Goal: Information Seeking & Learning: Learn about a topic

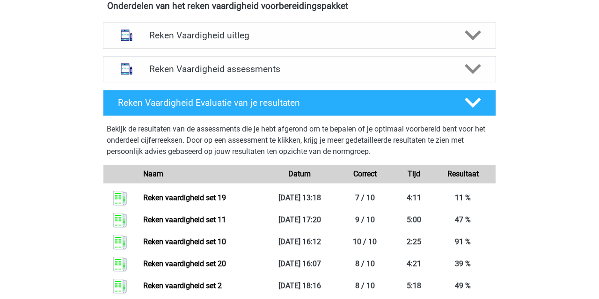
scroll to position [187, 0]
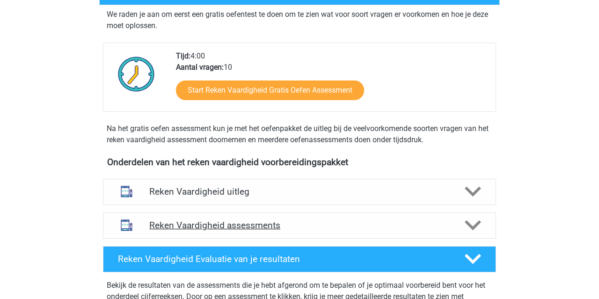
click at [370, 215] on div "Reken Vaardigheid assessments" at bounding box center [299, 226] width 393 height 26
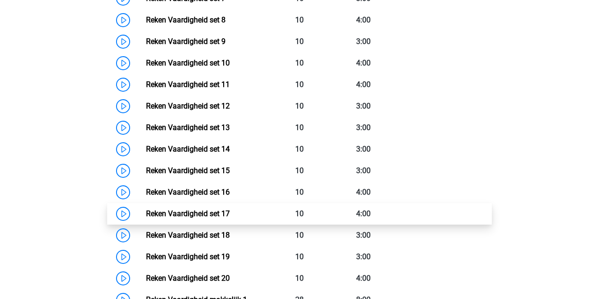
scroll to position [646, 0]
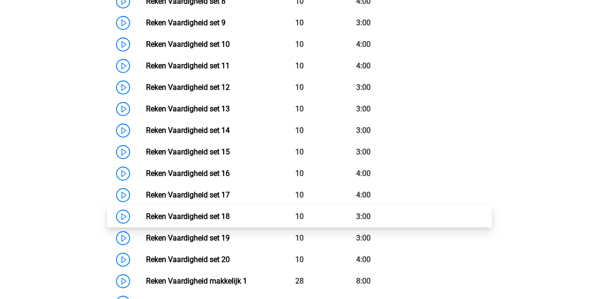
click at [230, 212] on link "Reken Vaardigheid set 18" at bounding box center [188, 216] width 84 height 9
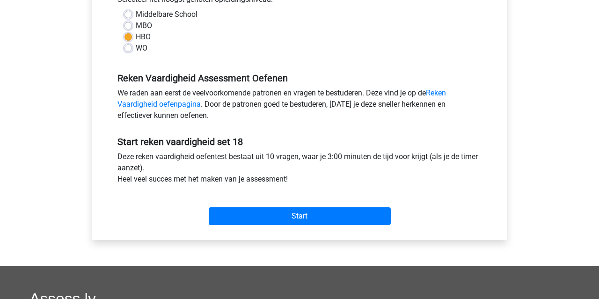
scroll to position [228, 0]
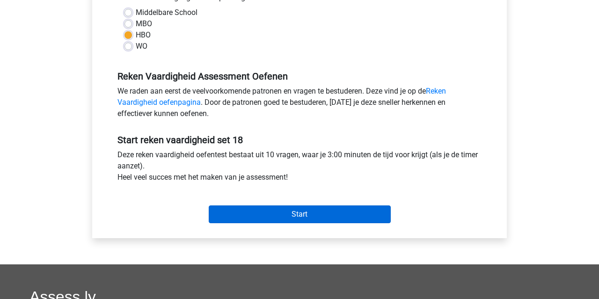
click at [360, 217] on input "Start" at bounding box center [300, 214] width 182 height 18
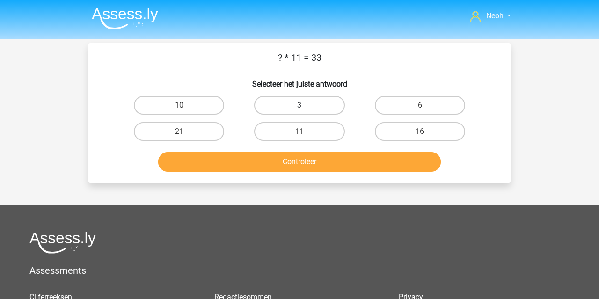
click at [311, 106] on label "3" at bounding box center [299, 105] width 90 height 19
click at [306, 106] on input "3" at bounding box center [303, 108] width 6 height 6
radio input "true"
click at [303, 155] on button "Controleer" at bounding box center [299, 162] width 283 height 20
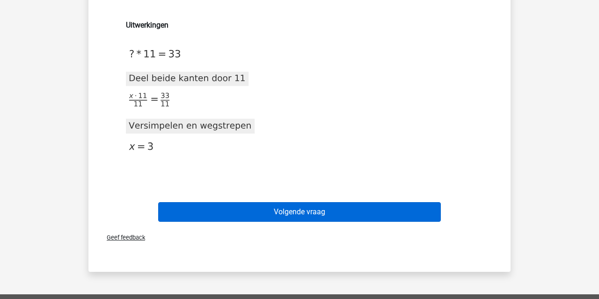
click at [340, 214] on button "Volgende vraag" at bounding box center [299, 212] width 283 height 20
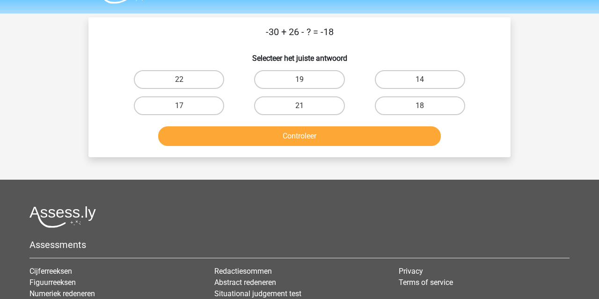
scroll to position [27, 0]
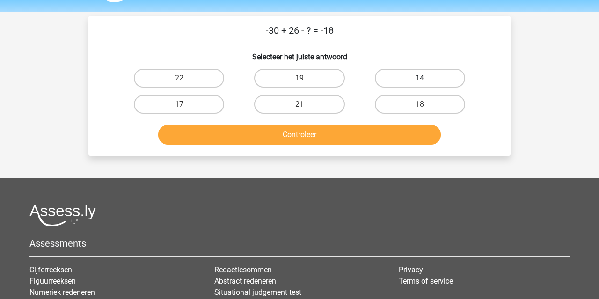
click at [401, 77] on label "14" at bounding box center [420, 78] width 90 height 19
click at [420, 78] on input "14" at bounding box center [423, 81] width 6 height 6
radio input "true"
click at [367, 136] on button "Controleer" at bounding box center [299, 135] width 283 height 20
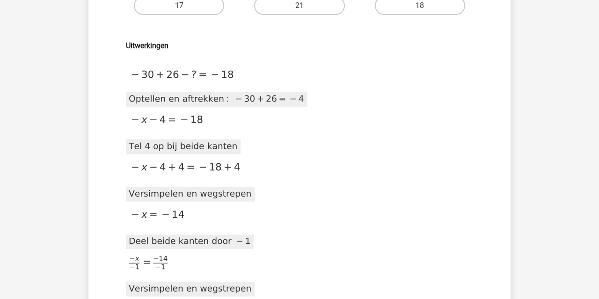
scroll to position [264, 0]
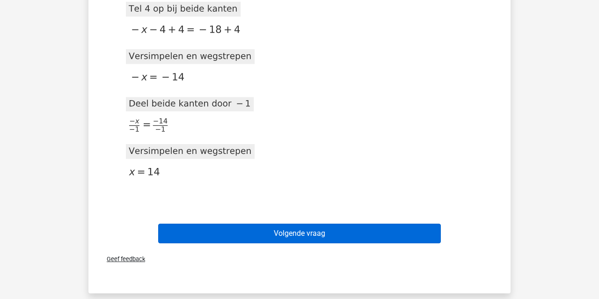
click at [359, 227] on button "Volgende vraag" at bounding box center [299, 234] width 283 height 20
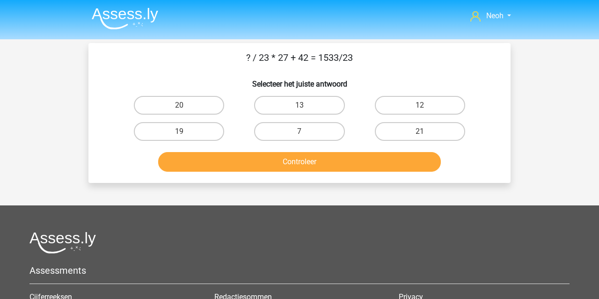
scroll to position [0, 0]
click at [402, 132] on label "21" at bounding box center [420, 131] width 90 height 19
click at [420, 132] on input "21" at bounding box center [423, 135] width 6 height 6
radio input "true"
click at [399, 167] on button "Controleer" at bounding box center [299, 162] width 283 height 20
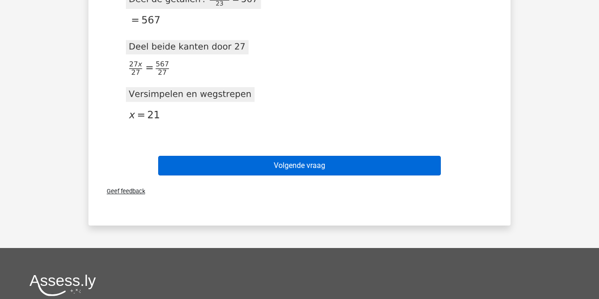
scroll to position [726, 0]
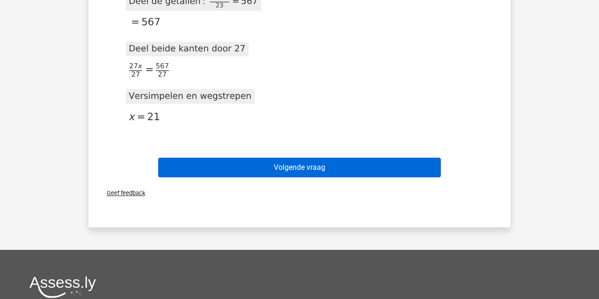
click at [376, 165] on button "Volgende vraag" at bounding box center [299, 168] width 283 height 20
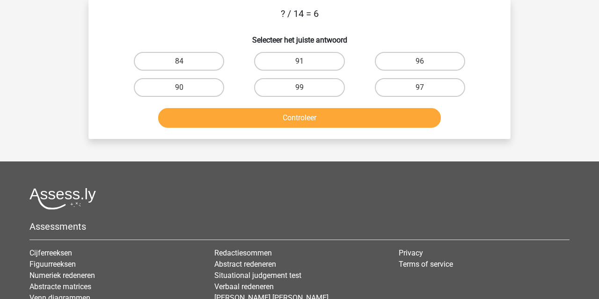
scroll to position [43, 0]
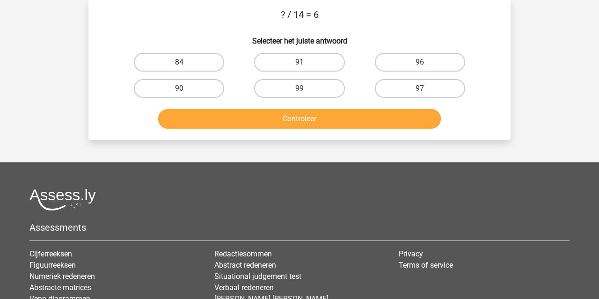
click at [213, 59] on label "84" at bounding box center [179, 62] width 90 height 19
click at [185, 62] on input "84" at bounding box center [182, 65] width 6 height 6
radio input "true"
click at [228, 111] on button "Controleer" at bounding box center [299, 119] width 283 height 20
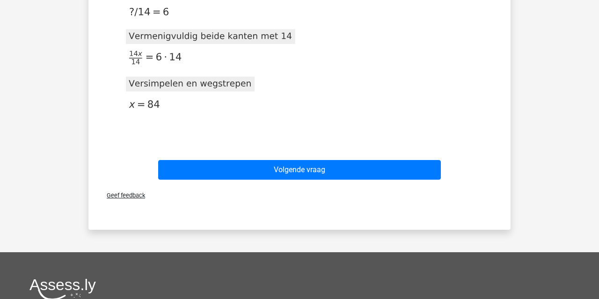
scroll to position [352, 0]
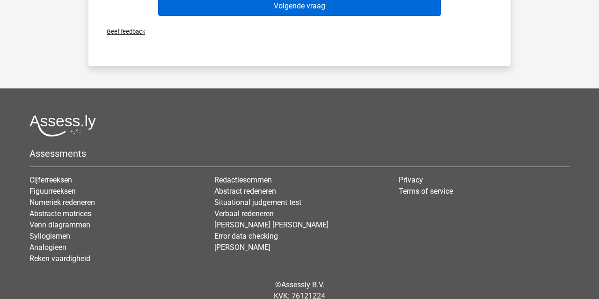
click at [278, 14] on button "Volgende vraag" at bounding box center [299, 6] width 283 height 20
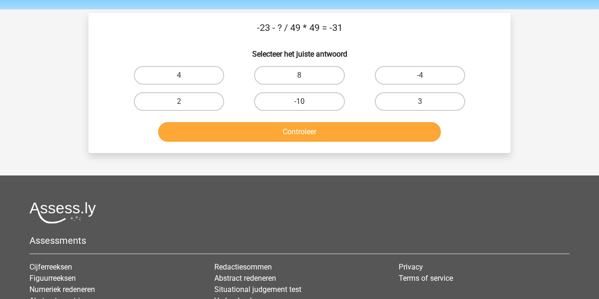
scroll to position [29, 0]
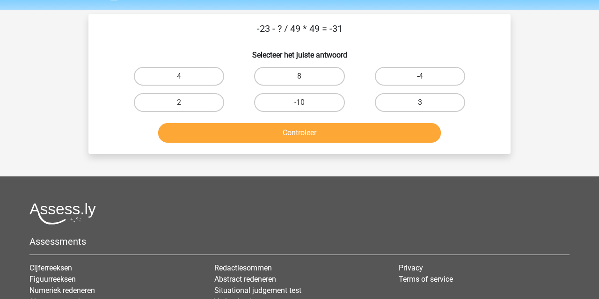
click at [387, 100] on label "3" at bounding box center [420, 102] width 90 height 19
click at [420, 103] on input "3" at bounding box center [423, 106] width 6 height 6
radio input "true"
click at [370, 140] on button "Controleer" at bounding box center [299, 133] width 283 height 20
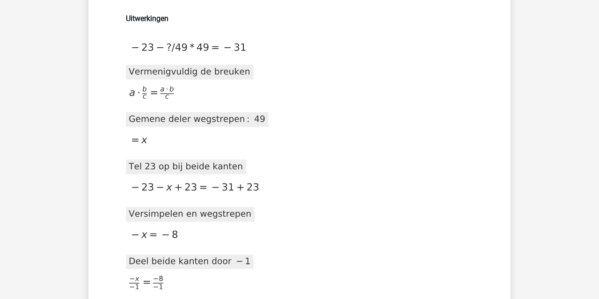
scroll to position [439, 0]
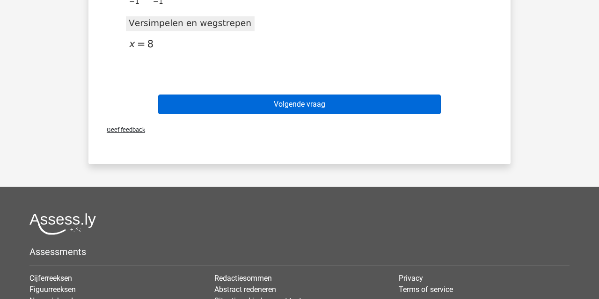
click at [365, 110] on button "Volgende vraag" at bounding box center [299, 105] width 283 height 20
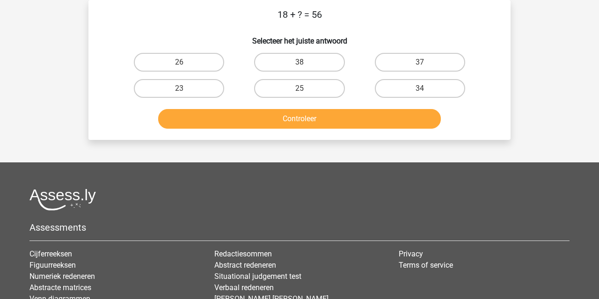
scroll to position [38, 0]
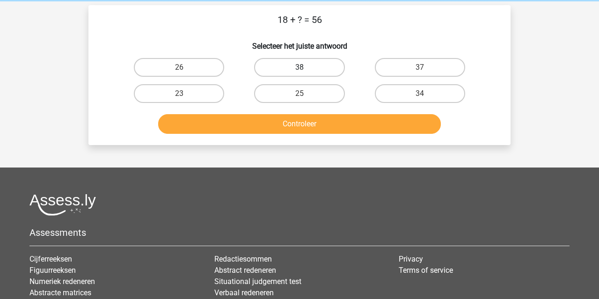
click at [317, 64] on label "38" at bounding box center [299, 67] width 90 height 19
click at [306, 67] on input "38" at bounding box center [303, 70] width 6 height 6
radio input "true"
click at [306, 119] on button "Controleer" at bounding box center [299, 124] width 283 height 20
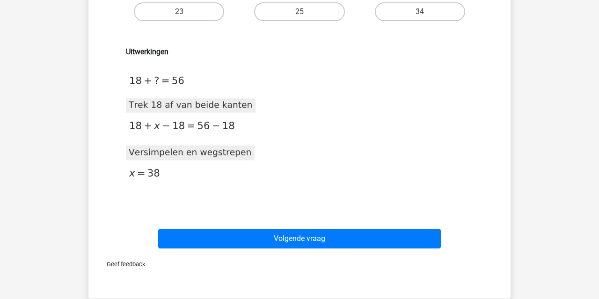
scroll to position [236, 0]
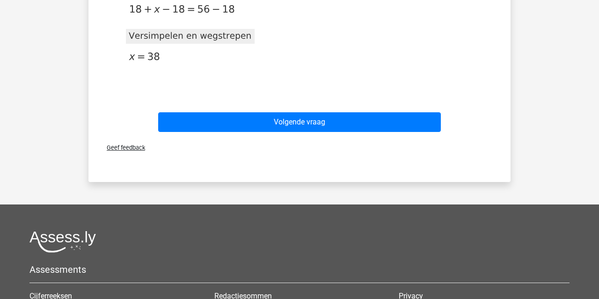
click at [308, 109] on div "Volgende vraag" at bounding box center [299, 120] width 392 height 31
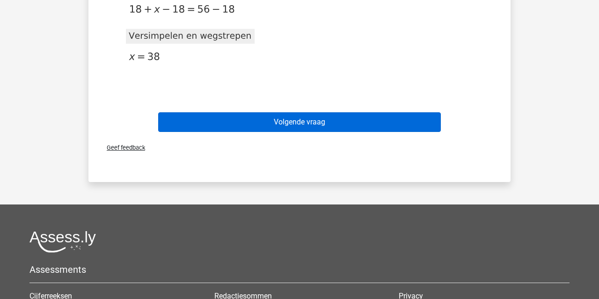
click at [308, 119] on button "Volgende vraag" at bounding box center [299, 122] width 283 height 20
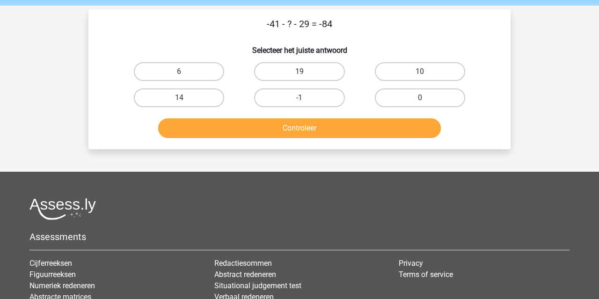
scroll to position [33, 0]
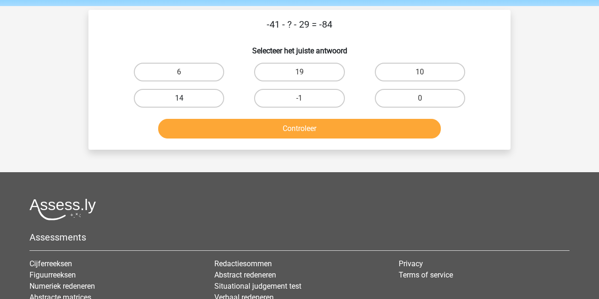
click at [199, 98] on label "14" at bounding box center [179, 98] width 90 height 19
click at [185, 98] on input "14" at bounding box center [182, 101] width 6 height 6
radio input "true"
click at [232, 125] on button "Controleer" at bounding box center [299, 129] width 283 height 20
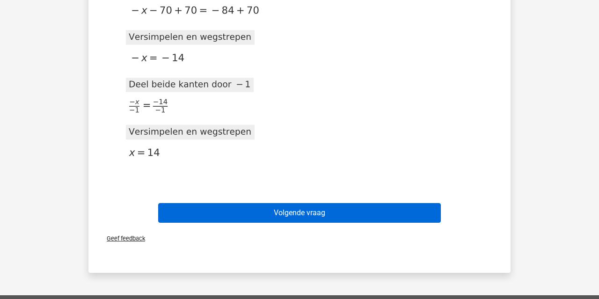
click at [324, 219] on button "Volgende vraag" at bounding box center [299, 213] width 283 height 20
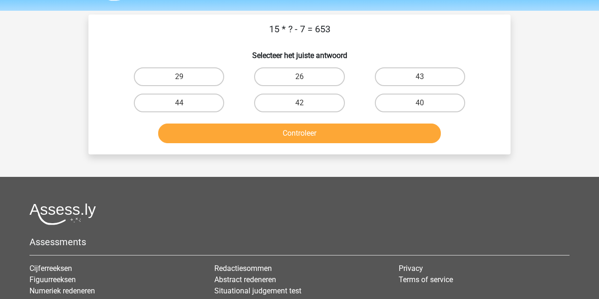
scroll to position [28, 0]
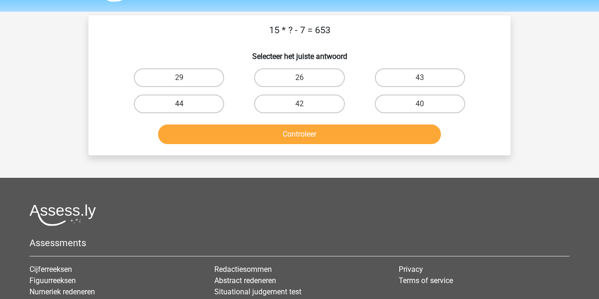
click at [210, 101] on label "44" at bounding box center [179, 104] width 90 height 19
click at [185, 104] on input "44" at bounding box center [182, 107] width 6 height 6
radio input "true"
click at [216, 141] on button "Controleer" at bounding box center [299, 135] width 283 height 20
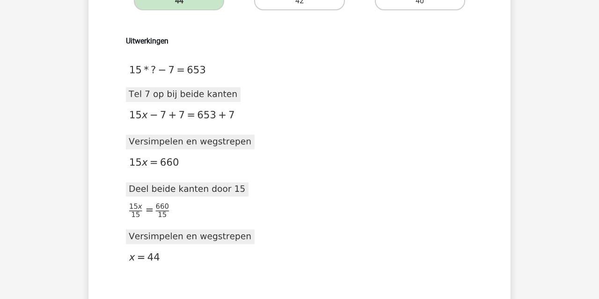
scroll to position [0, 0]
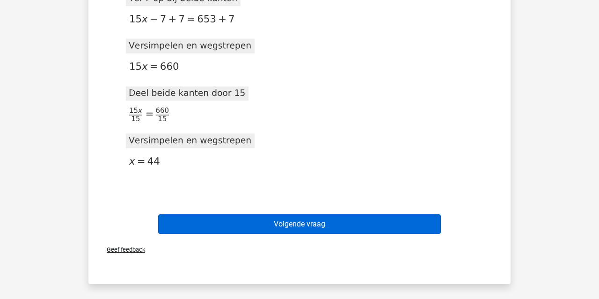
click at [239, 227] on button "Volgende vraag" at bounding box center [299, 224] width 283 height 20
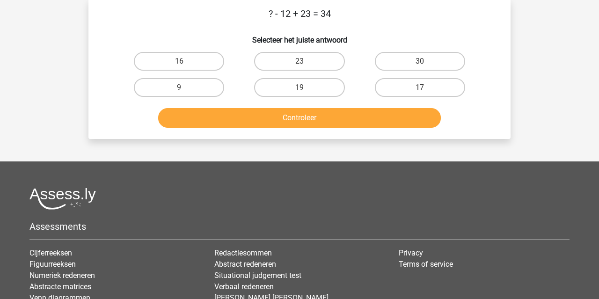
scroll to position [43, 0]
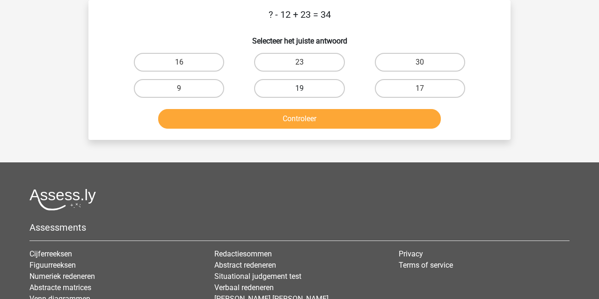
click at [305, 91] on label "19" at bounding box center [299, 88] width 90 height 19
click at [305, 91] on input "19" at bounding box center [303, 91] width 6 height 6
radio input "true"
click at [304, 115] on button "Controleer" at bounding box center [299, 119] width 283 height 20
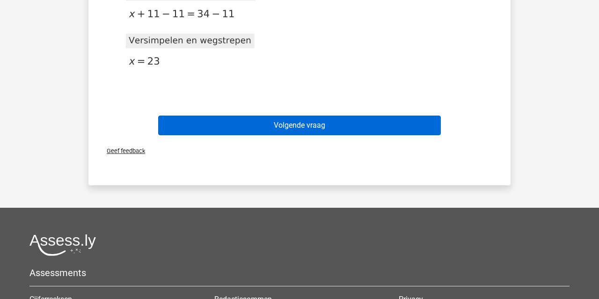
click at [304, 119] on button "Volgende vraag" at bounding box center [299, 126] width 283 height 20
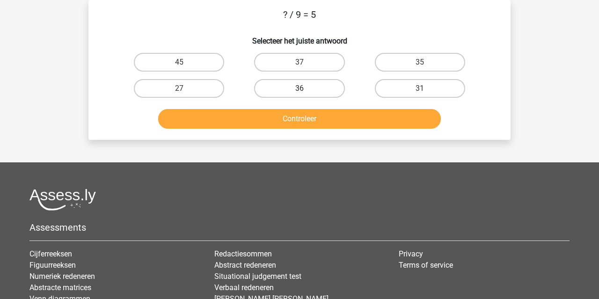
click at [311, 86] on label "36" at bounding box center [299, 88] width 90 height 19
click at [306, 88] on input "36" at bounding box center [303, 91] width 6 height 6
radio input "true"
click at [305, 114] on button "Controleer" at bounding box center [299, 119] width 283 height 20
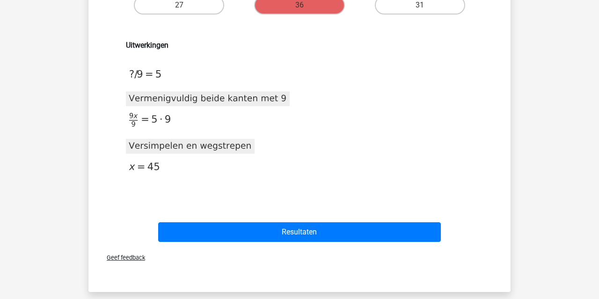
scroll to position [171, 0]
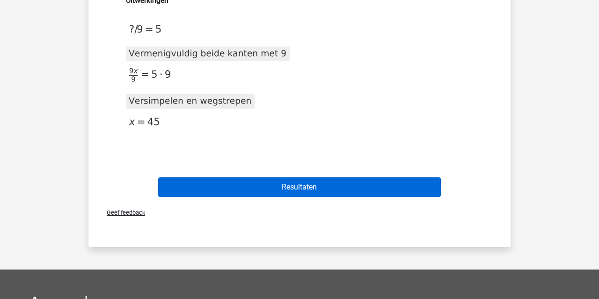
click at [302, 190] on button "Resultaten" at bounding box center [299, 187] width 283 height 20
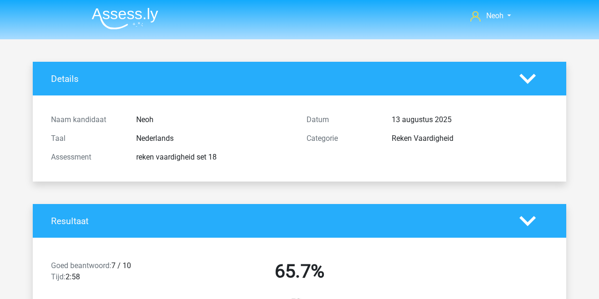
click at [122, 22] on img at bounding box center [125, 18] width 66 height 22
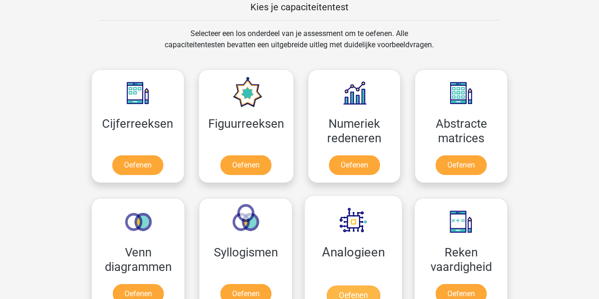
scroll to position [396, 0]
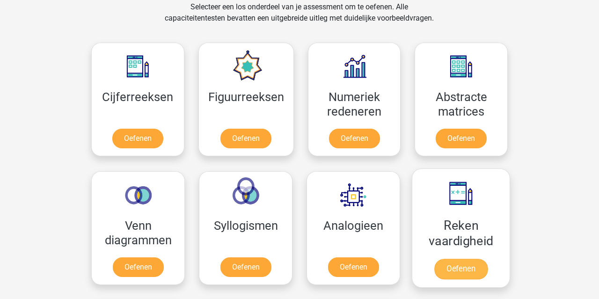
click at [481, 262] on link "Oefenen" at bounding box center [460, 269] width 53 height 21
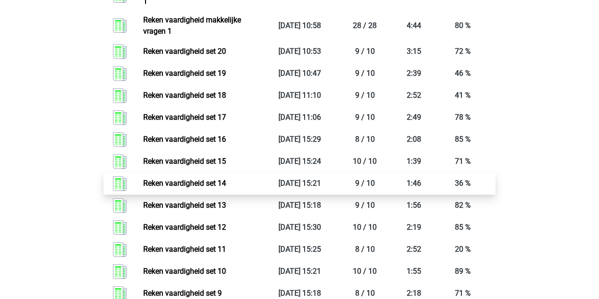
scroll to position [272, 0]
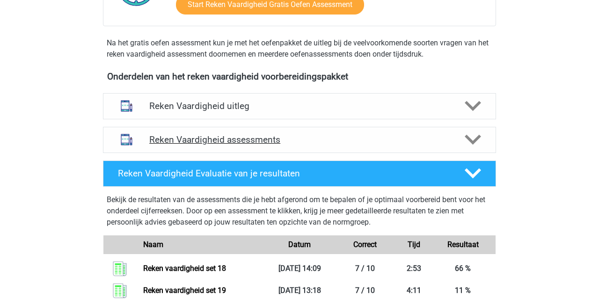
click at [262, 134] on h4 "Reken Vaardigheid assessments" at bounding box center [299, 139] width 301 height 11
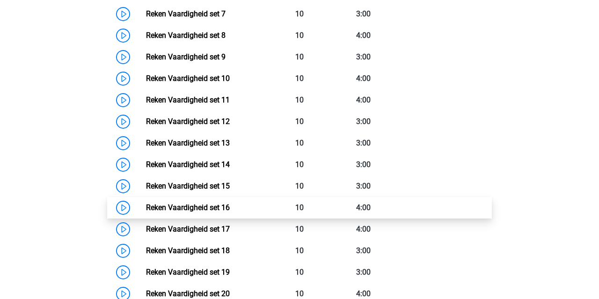
scroll to position [642, 0]
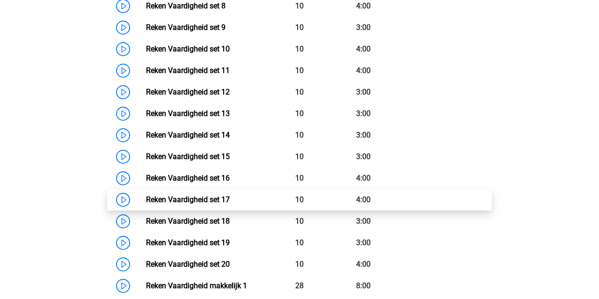
click at [230, 199] on link "Reken Vaardigheid set 17" at bounding box center [188, 199] width 84 height 9
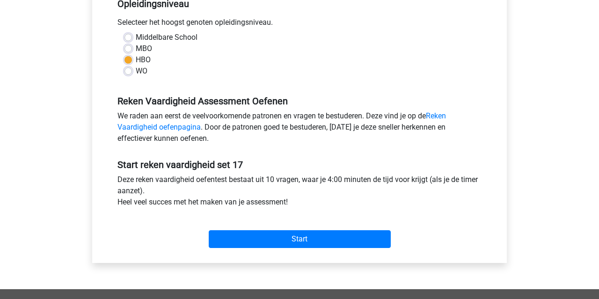
scroll to position [203, 0]
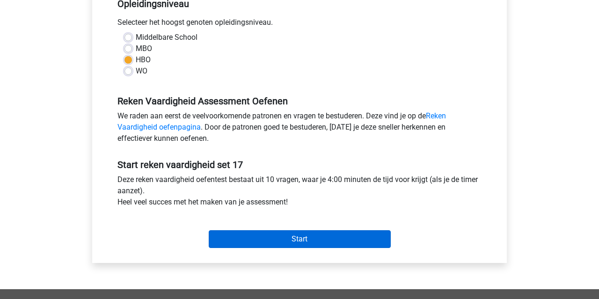
click at [309, 238] on input "Start" at bounding box center [300, 239] width 182 height 18
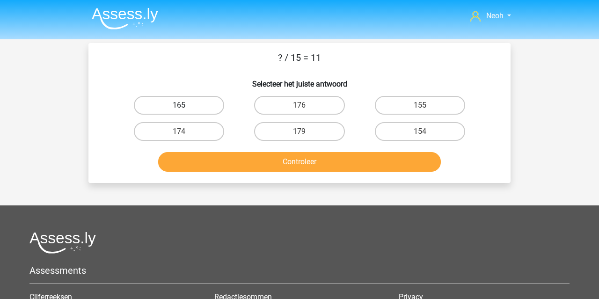
click at [213, 106] on label "165" at bounding box center [179, 105] width 90 height 19
click at [185, 106] on input "165" at bounding box center [182, 108] width 6 height 6
radio input "true"
click at [250, 152] on div "Controleer" at bounding box center [299, 160] width 392 height 31
click at [250, 162] on button "Controleer" at bounding box center [299, 162] width 283 height 20
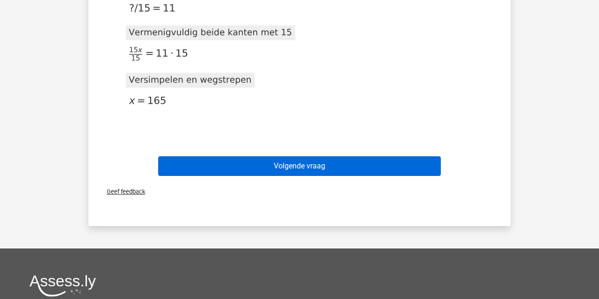
click at [254, 169] on button "Volgende vraag" at bounding box center [299, 166] width 283 height 20
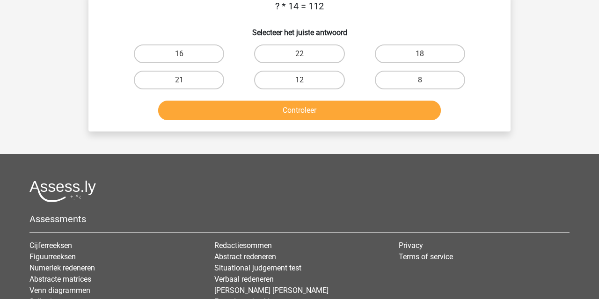
scroll to position [43, 0]
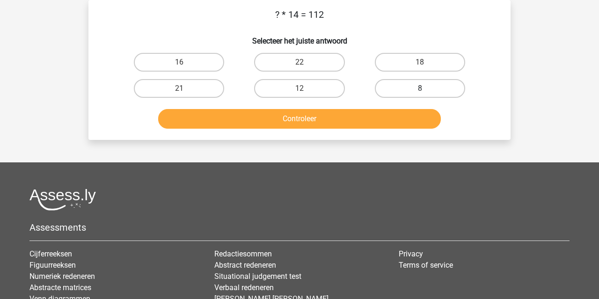
click at [393, 90] on label "8" at bounding box center [420, 88] width 90 height 19
click at [420, 90] on input "8" at bounding box center [423, 91] width 6 height 6
radio input "true"
click at [382, 112] on button "Controleer" at bounding box center [299, 119] width 283 height 20
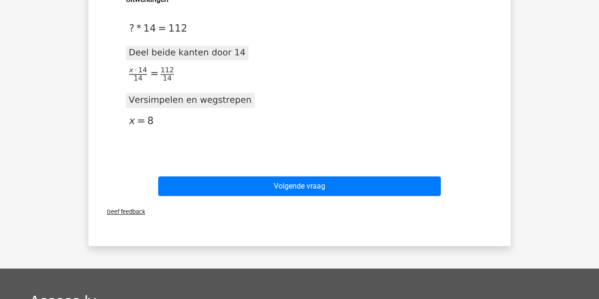
scroll to position [293, 0]
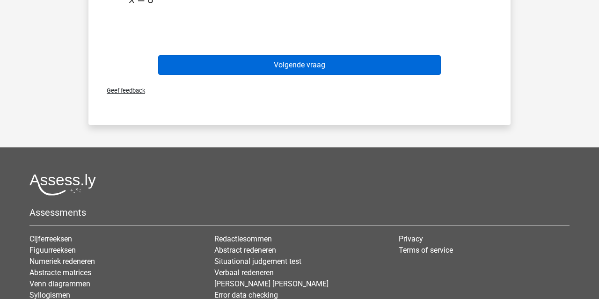
click at [376, 66] on button "Volgende vraag" at bounding box center [299, 65] width 283 height 20
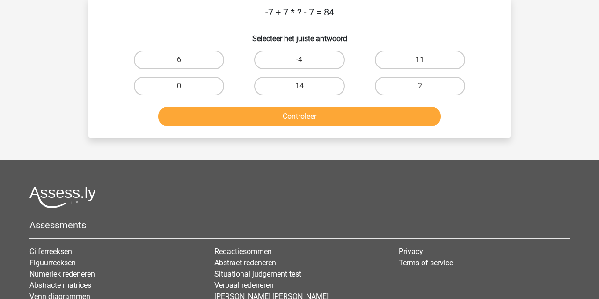
scroll to position [43, 0]
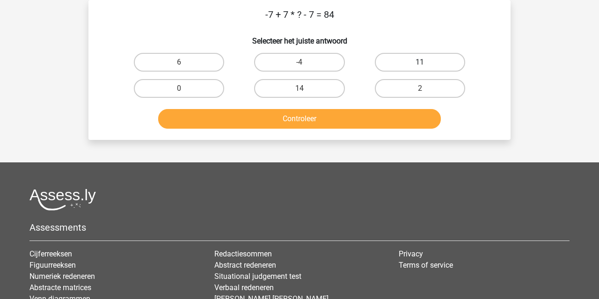
click at [381, 63] on label "11" at bounding box center [420, 62] width 90 height 19
click at [420, 63] on input "11" at bounding box center [423, 65] width 6 height 6
radio input "true"
click at [315, 95] on label "14" at bounding box center [299, 88] width 90 height 19
click at [306, 95] on input "14" at bounding box center [303, 91] width 6 height 6
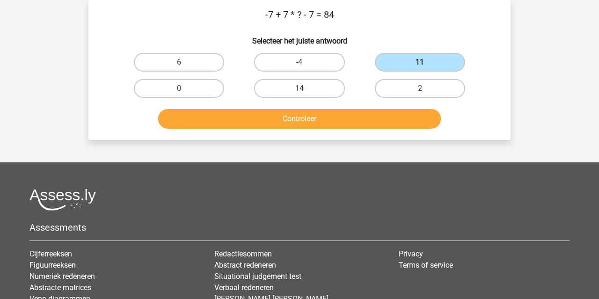
radio input "true"
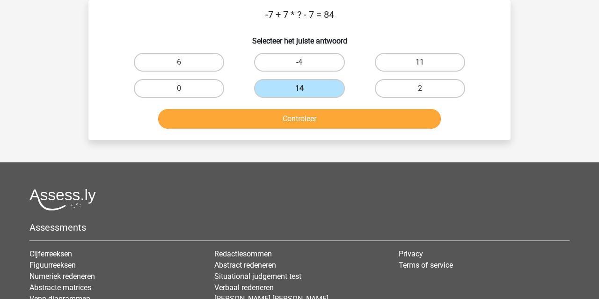
click at [315, 120] on button "Controleer" at bounding box center [299, 119] width 283 height 20
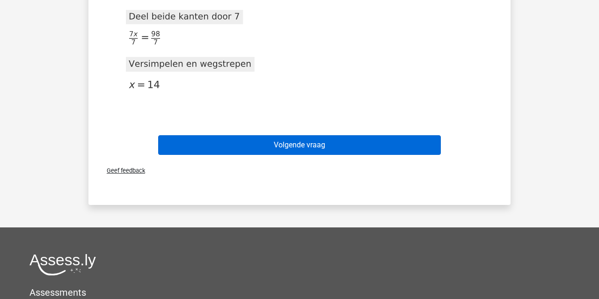
click at [309, 147] on button "Volgende vraag" at bounding box center [299, 145] width 283 height 20
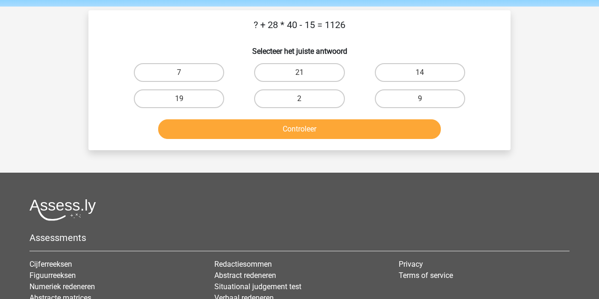
scroll to position [31, 0]
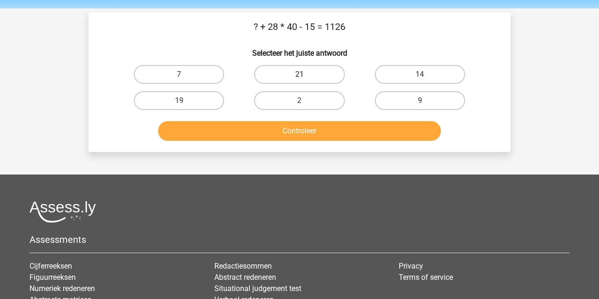
click at [329, 73] on label "21" at bounding box center [299, 74] width 90 height 19
click at [306, 74] on input "21" at bounding box center [303, 77] width 6 height 6
radio input "true"
click at [320, 129] on button "Controleer" at bounding box center [299, 131] width 283 height 20
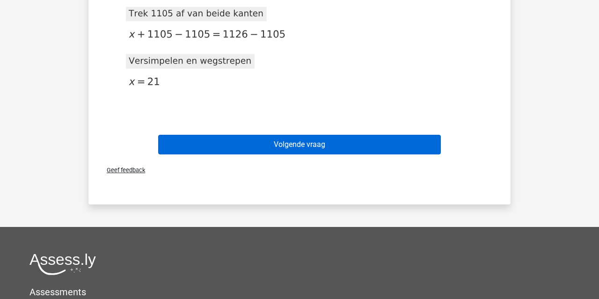
click at [318, 146] on button "Volgende vraag" at bounding box center [299, 145] width 283 height 20
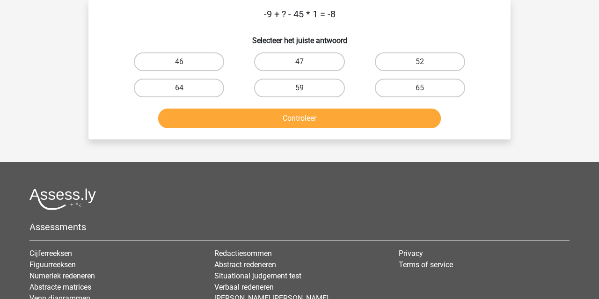
scroll to position [43, 0]
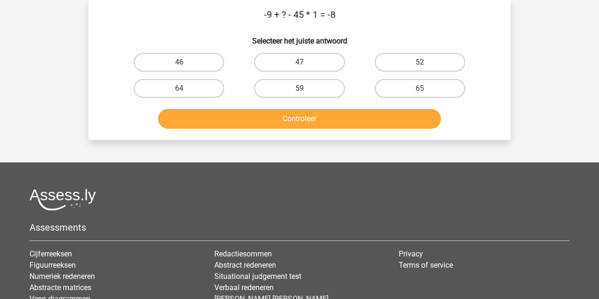
click at [315, 63] on label "47" at bounding box center [299, 62] width 90 height 19
click at [306, 63] on input "47" at bounding box center [303, 65] width 6 height 6
radio input "true"
click at [305, 117] on button "Controleer" at bounding box center [299, 119] width 283 height 20
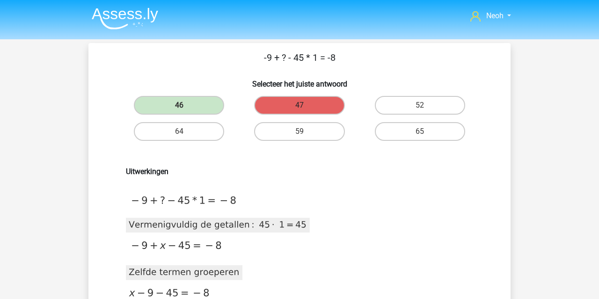
scroll to position [0, 0]
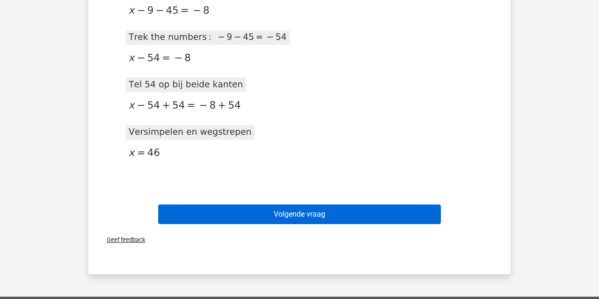
click at [303, 214] on button "Volgende vraag" at bounding box center [299, 215] width 283 height 20
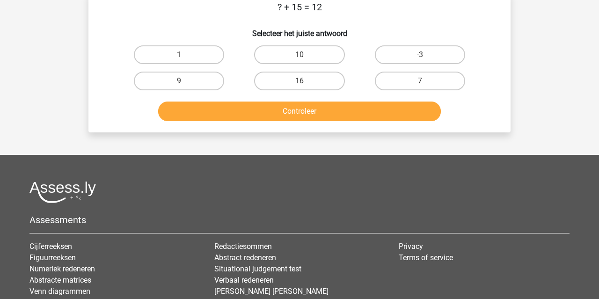
scroll to position [43, 0]
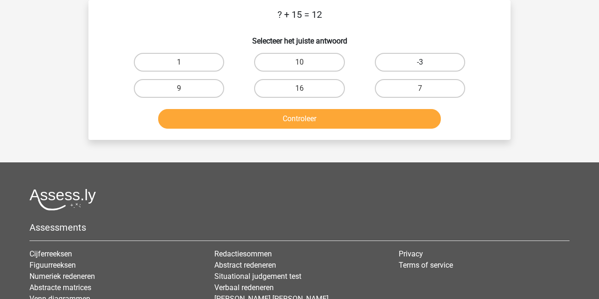
click at [382, 61] on label "-3" at bounding box center [420, 62] width 90 height 19
click at [420, 62] on input "-3" at bounding box center [423, 65] width 6 height 6
radio input "true"
click at [371, 112] on button "Controleer" at bounding box center [299, 119] width 283 height 20
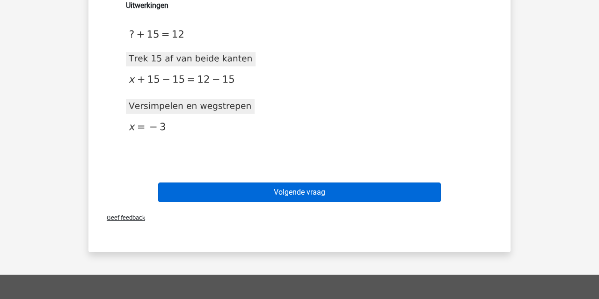
click at [364, 191] on button "Volgende vraag" at bounding box center [299, 193] width 283 height 20
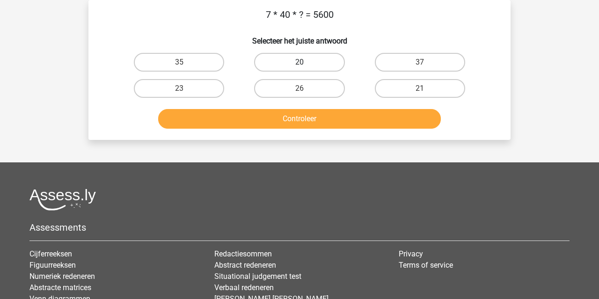
click at [317, 62] on label "20" at bounding box center [299, 62] width 90 height 19
click at [306, 62] on input "20" at bounding box center [303, 65] width 6 height 6
radio input "true"
click at [317, 120] on button "Controleer" at bounding box center [299, 119] width 283 height 20
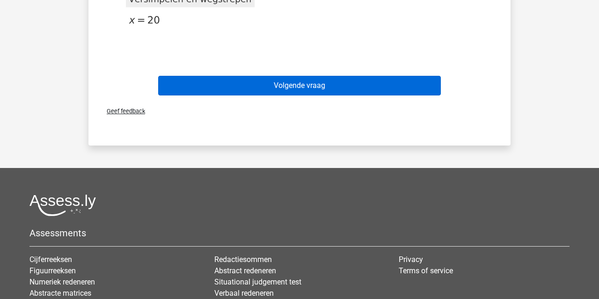
click at [320, 93] on button "Volgende vraag" at bounding box center [299, 86] width 283 height 20
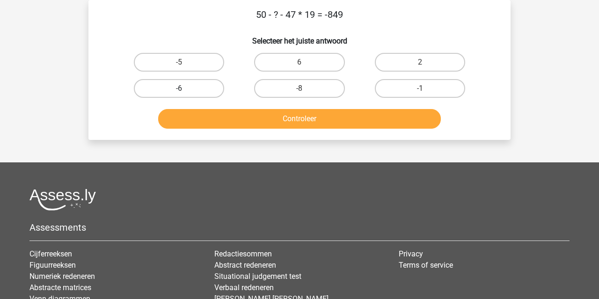
click at [192, 96] on label "-6" at bounding box center [179, 88] width 90 height 19
click at [185, 95] on input "-6" at bounding box center [182, 91] width 6 height 6
radio input "true"
click at [202, 110] on button "Controleer" at bounding box center [299, 119] width 283 height 20
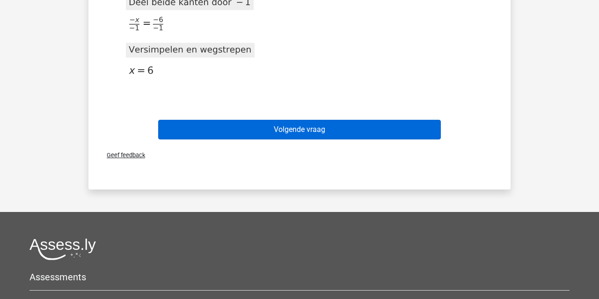
click at [242, 126] on button "Volgende vraag" at bounding box center [299, 130] width 283 height 20
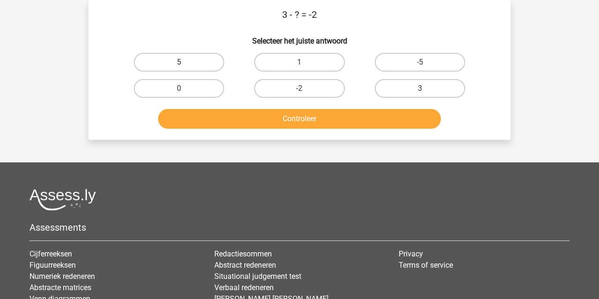
click at [208, 65] on label "5" at bounding box center [179, 62] width 90 height 19
click at [185, 65] on input "5" at bounding box center [182, 65] width 6 height 6
radio input "true"
click at [219, 117] on button "Controleer" at bounding box center [299, 119] width 283 height 20
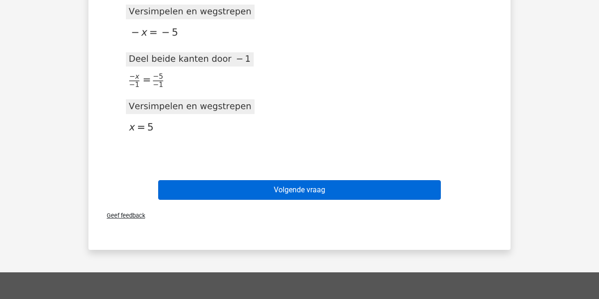
click at [230, 188] on button "Volgende vraag" at bounding box center [299, 190] width 283 height 20
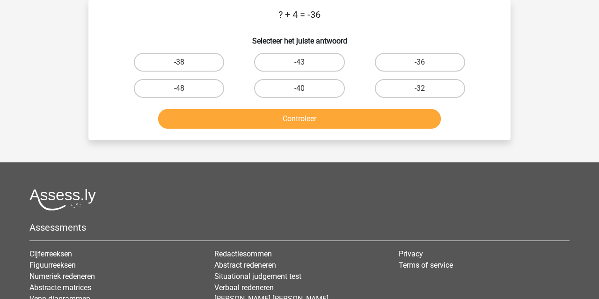
click at [287, 87] on label "-40" at bounding box center [299, 88] width 90 height 19
click at [300, 88] on input "-40" at bounding box center [303, 91] width 6 height 6
radio input "true"
click at [286, 111] on button "Controleer" at bounding box center [299, 119] width 283 height 20
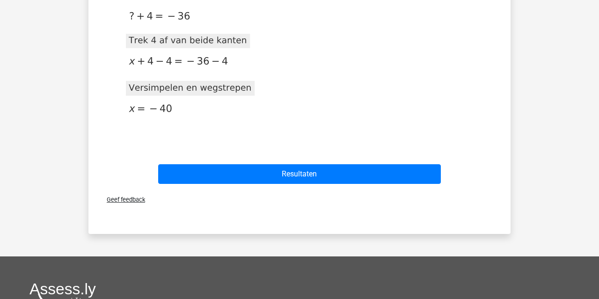
scroll to position [282, 0]
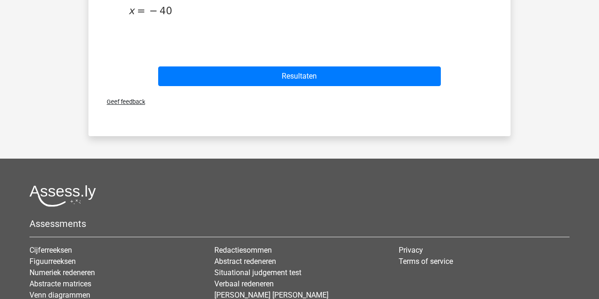
click at [292, 62] on div "Resultaten" at bounding box center [299, 74] width 392 height 31
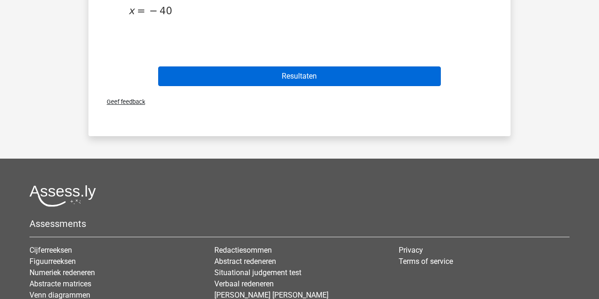
click at [292, 70] on button "Resultaten" at bounding box center [299, 76] width 283 height 20
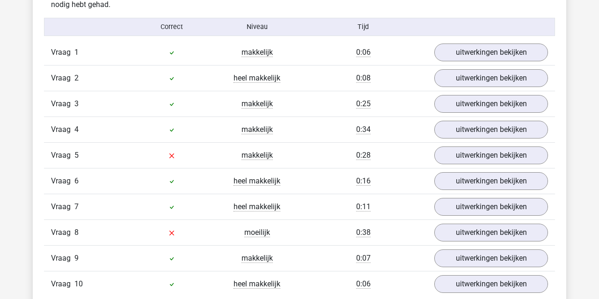
scroll to position [641, 0]
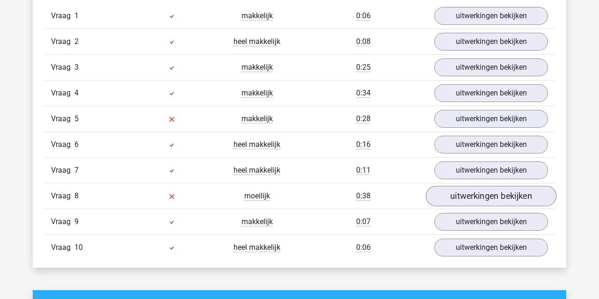
click at [449, 191] on link "uitwerkingen bekijken" at bounding box center [491, 196] width 131 height 21
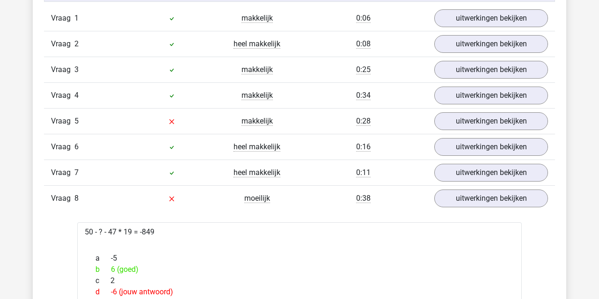
scroll to position [592, 0]
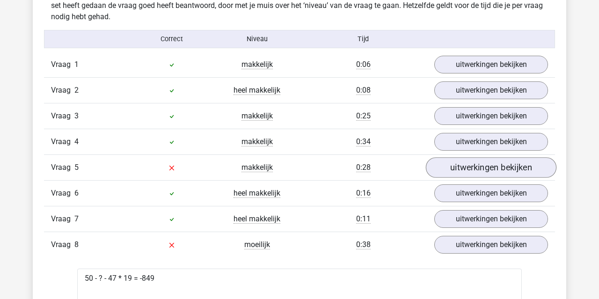
click at [455, 164] on link "uitwerkingen bekijken" at bounding box center [491, 167] width 131 height 21
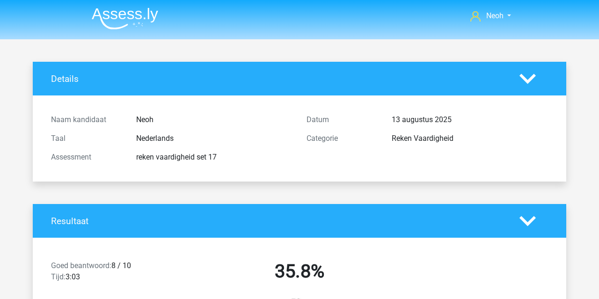
scroll to position [0, 0]
click at [118, 21] on img at bounding box center [125, 18] width 66 height 22
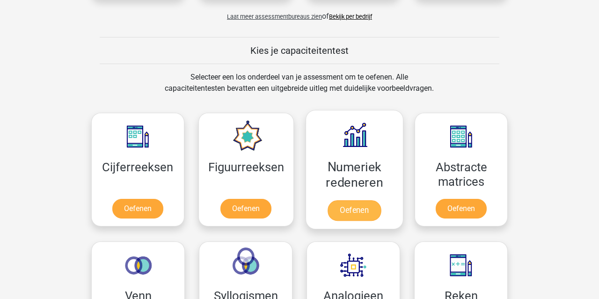
scroll to position [459, 0]
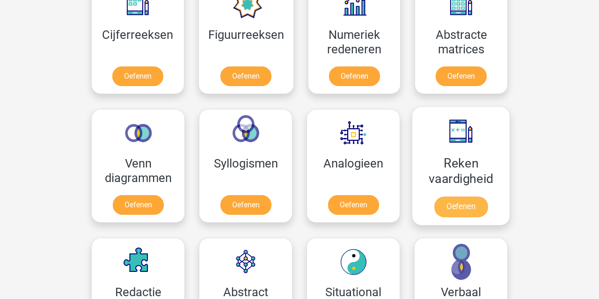
click at [476, 197] on link "Oefenen" at bounding box center [460, 207] width 53 height 21
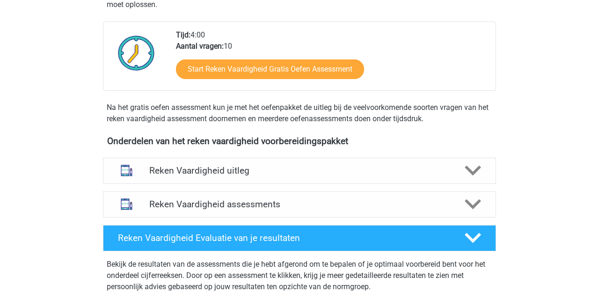
scroll to position [298, 0]
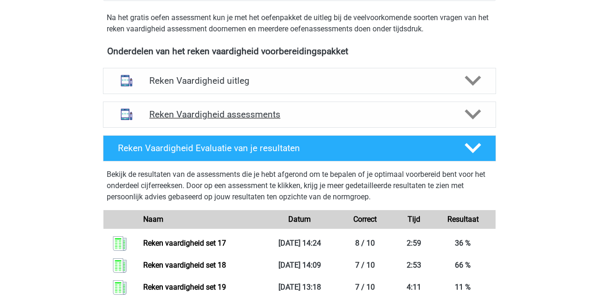
click at [279, 117] on h4 "Reken Vaardigheid assessments" at bounding box center [299, 114] width 301 height 11
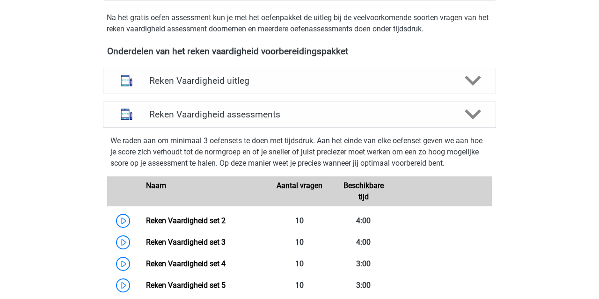
scroll to position [561, 0]
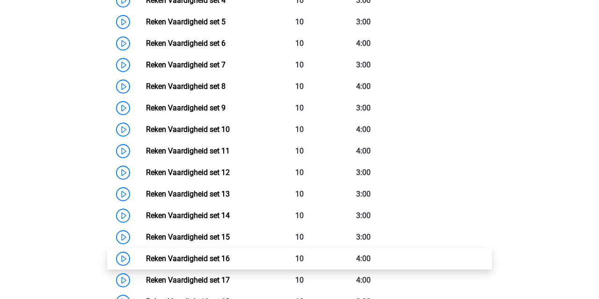
click at [230, 263] on link "Reken Vaardigheid set 16" at bounding box center [188, 258] width 84 height 9
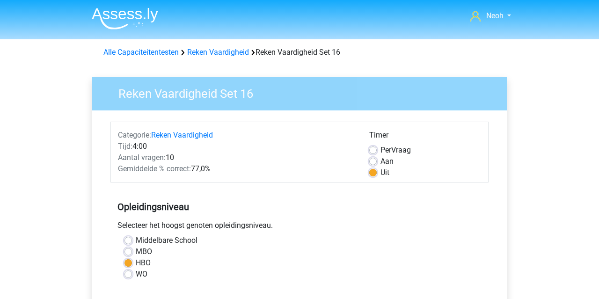
click at [381, 162] on label "Aan" at bounding box center [387, 161] width 13 height 11
click at [374, 162] on input "Aan" at bounding box center [372, 160] width 7 height 9
radio input "true"
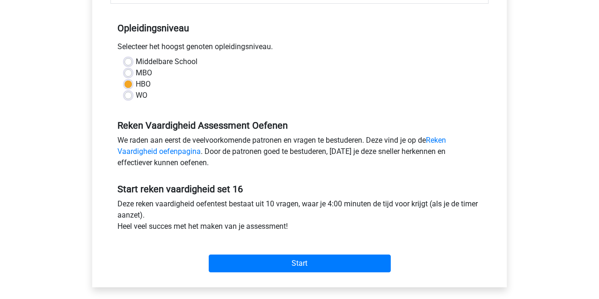
scroll to position [295, 0]
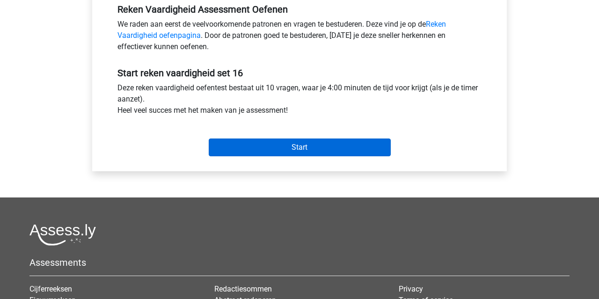
click at [366, 150] on input "Start" at bounding box center [300, 148] width 182 height 18
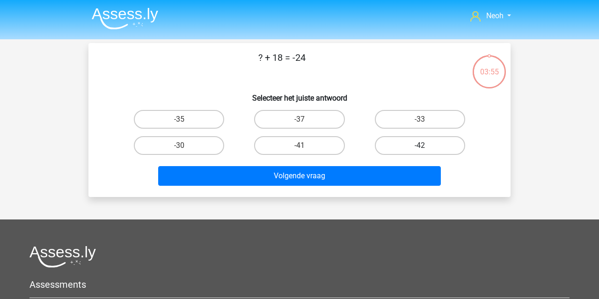
click at [422, 155] on label "-42" at bounding box center [420, 145] width 90 height 19
click at [422, 152] on input "-42" at bounding box center [423, 149] width 6 height 6
radio input "true"
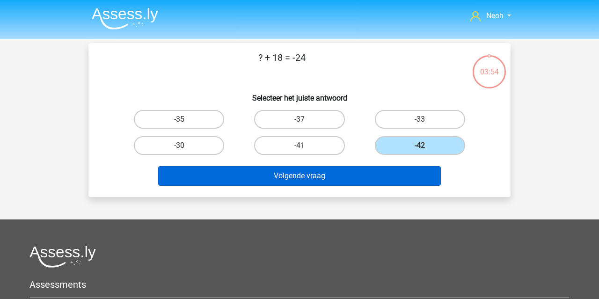
click at [413, 168] on button "Volgende vraag" at bounding box center [299, 176] width 283 height 20
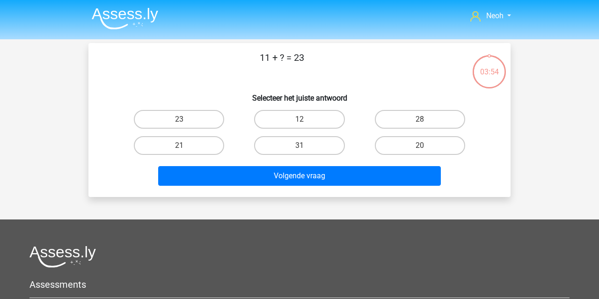
scroll to position [43, 0]
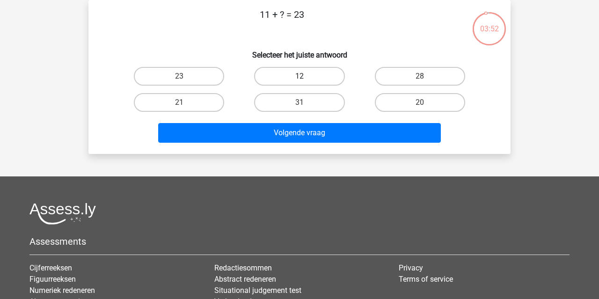
click at [295, 75] on label "12" at bounding box center [299, 76] width 90 height 19
click at [300, 76] on input "12" at bounding box center [303, 79] width 6 height 6
radio input "true"
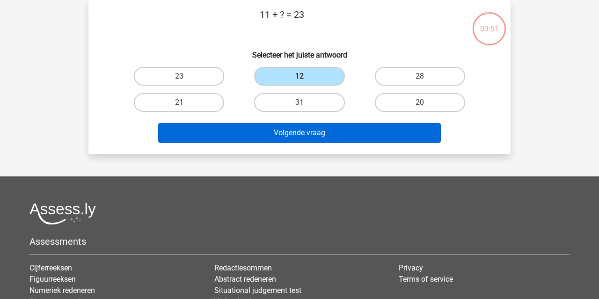
click at [287, 137] on button "Volgende vraag" at bounding box center [299, 133] width 283 height 20
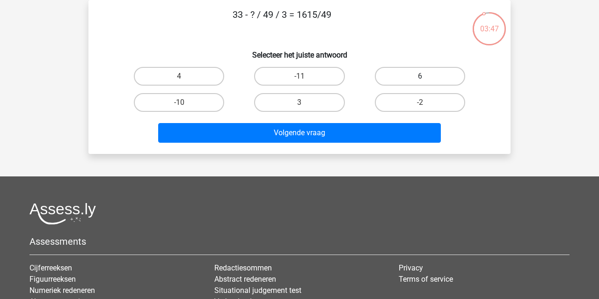
click at [388, 77] on label "6" at bounding box center [420, 76] width 90 height 19
click at [420, 77] on input "6" at bounding box center [423, 79] width 6 height 6
radio input "true"
click at [358, 147] on div "Volgende vraag" at bounding box center [299, 134] width 361 height 23
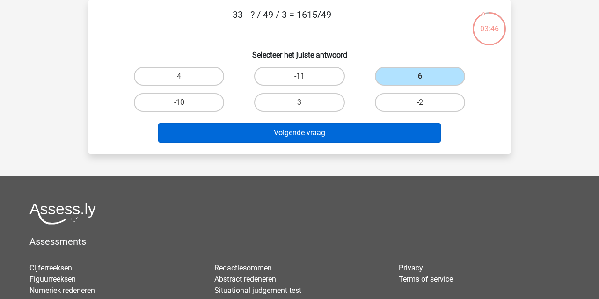
click at [364, 137] on button "Volgende vraag" at bounding box center [299, 133] width 283 height 20
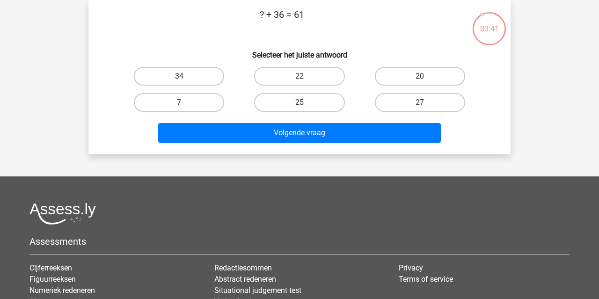
click at [313, 101] on label "25" at bounding box center [299, 102] width 90 height 19
click at [306, 103] on input "25" at bounding box center [303, 106] width 6 height 6
radio input "true"
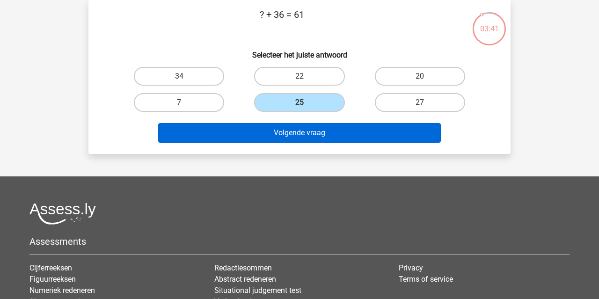
click at [308, 131] on button "Volgende vraag" at bounding box center [299, 133] width 283 height 20
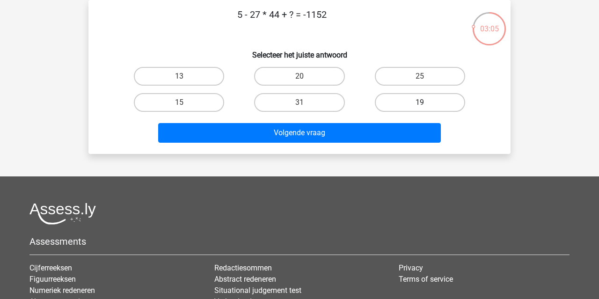
click at [393, 99] on label "19" at bounding box center [420, 102] width 90 height 19
click at [420, 103] on input "19" at bounding box center [423, 106] width 6 height 6
radio input "true"
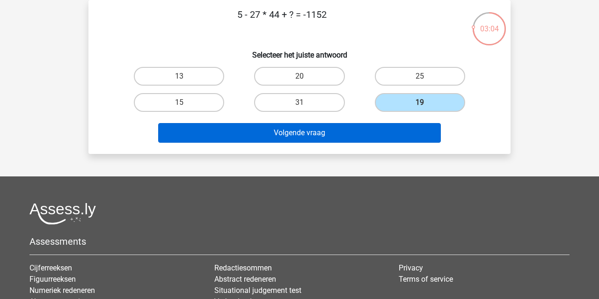
click at [385, 130] on button "Volgende vraag" at bounding box center [299, 133] width 283 height 20
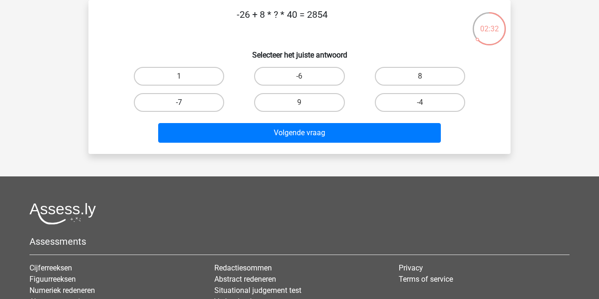
click at [197, 97] on label "-7" at bounding box center [179, 102] width 90 height 19
click at [185, 103] on input "-7" at bounding box center [182, 106] width 6 height 6
radio input "true"
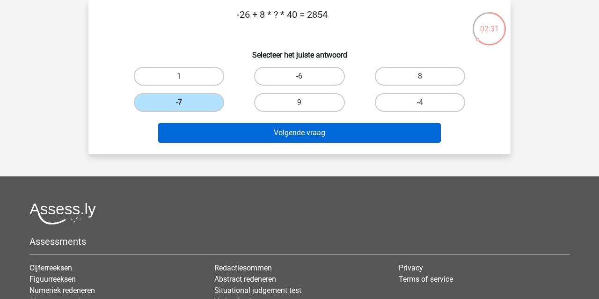
click at [240, 137] on button "Volgende vraag" at bounding box center [299, 133] width 283 height 20
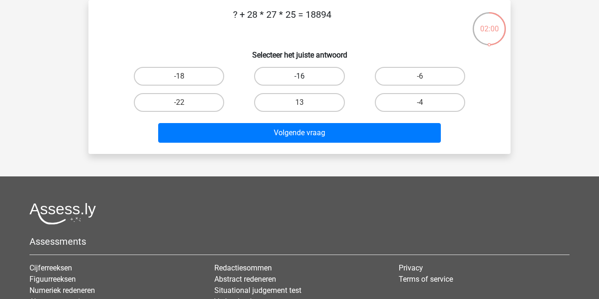
click at [309, 74] on label "-16" at bounding box center [299, 76] width 90 height 19
click at [306, 76] on input "-16" at bounding box center [303, 79] width 6 height 6
radio input "true"
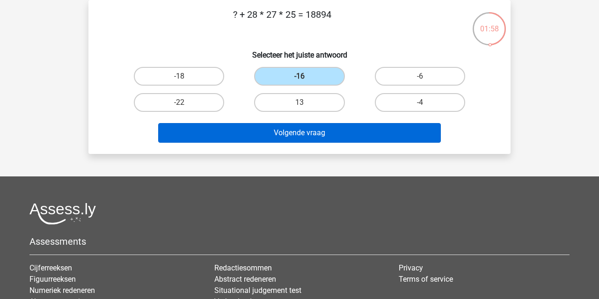
click at [307, 128] on button "Volgende vraag" at bounding box center [299, 133] width 283 height 20
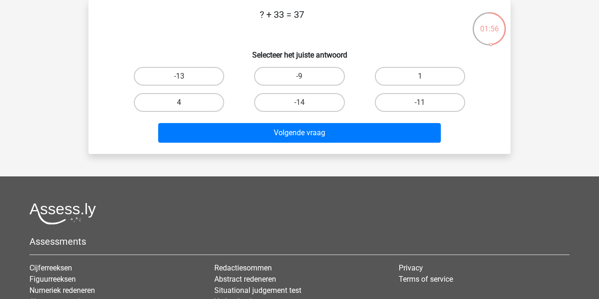
click at [193, 105] on label "4" at bounding box center [179, 102] width 90 height 19
click at [185, 105] on input "4" at bounding box center [182, 106] width 6 height 6
radio input "true"
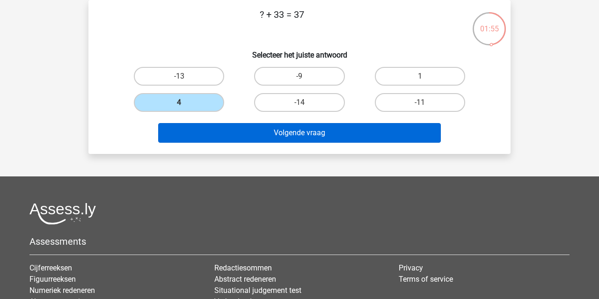
click at [198, 133] on button "Volgende vraag" at bounding box center [299, 133] width 283 height 20
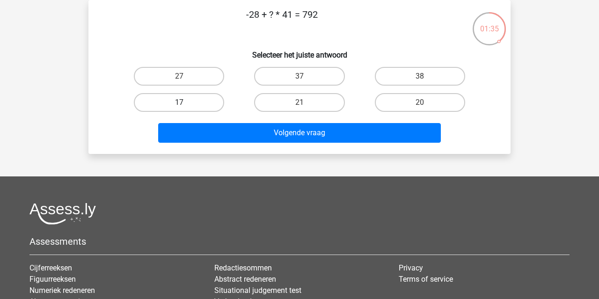
click at [202, 104] on label "17" at bounding box center [179, 102] width 90 height 19
click at [185, 104] on input "17" at bounding box center [182, 106] width 6 height 6
radio input "true"
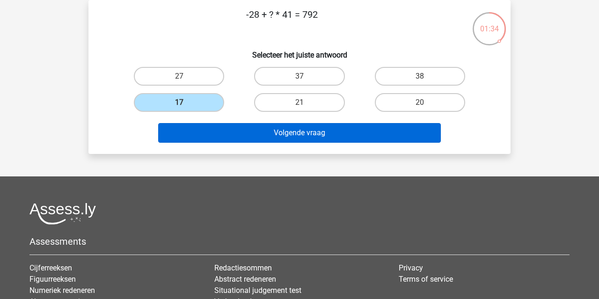
click at [233, 133] on button "Volgende vraag" at bounding box center [299, 133] width 283 height 20
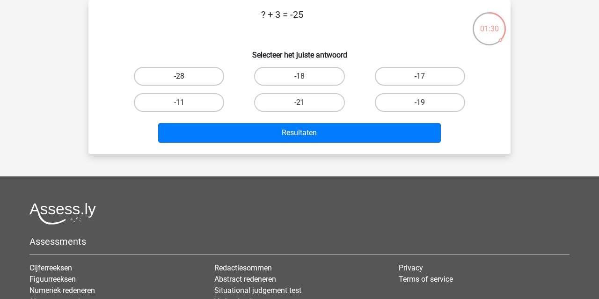
click at [219, 79] on label "-28" at bounding box center [179, 76] width 90 height 19
click at [185, 79] on input "-28" at bounding box center [182, 79] width 6 height 6
radio input "true"
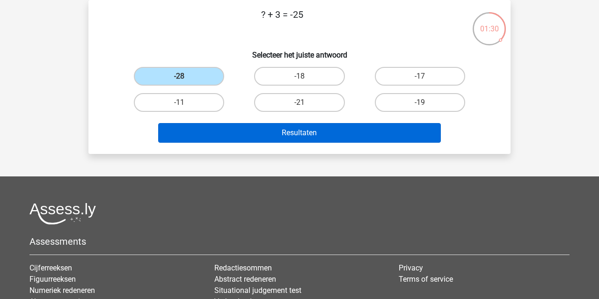
click at [235, 130] on button "Resultaten" at bounding box center [299, 133] width 283 height 20
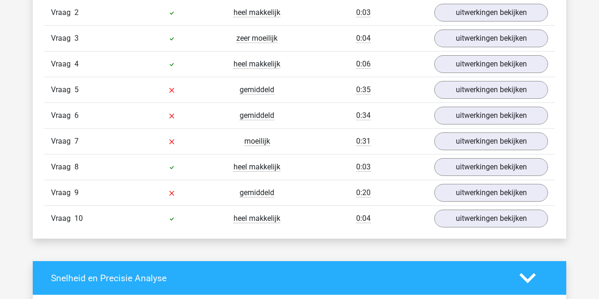
scroll to position [676, 0]
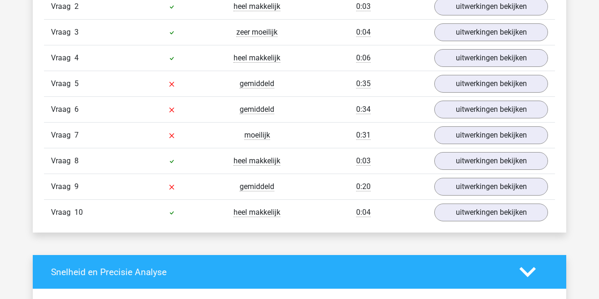
click at [471, 176] on div "Vraag 9 gemiddeld 0:20 uitwerkingen bekijken" at bounding box center [299, 187] width 511 height 26
click at [468, 194] on link "uitwerkingen bekijken" at bounding box center [491, 186] width 131 height 21
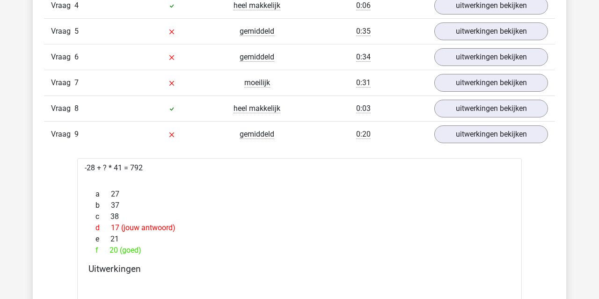
scroll to position [727, 0]
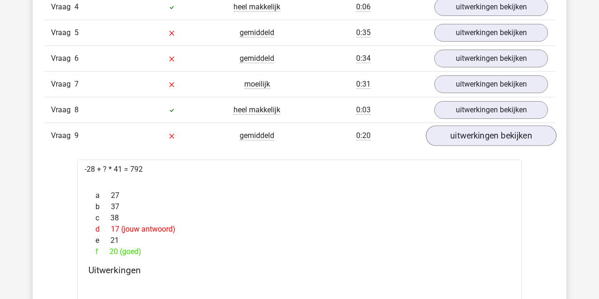
click at [485, 140] on link "uitwerkingen bekijken" at bounding box center [491, 135] width 131 height 21
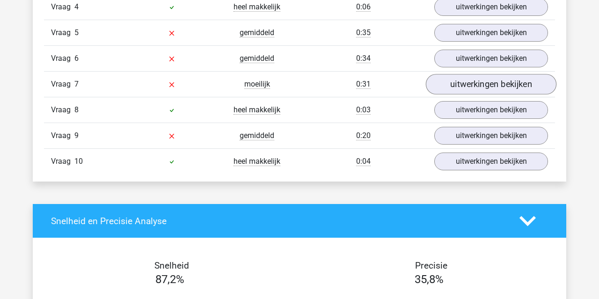
click at [470, 91] on link "uitwerkingen bekijken" at bounding box center [491, 84] width 131 height 21
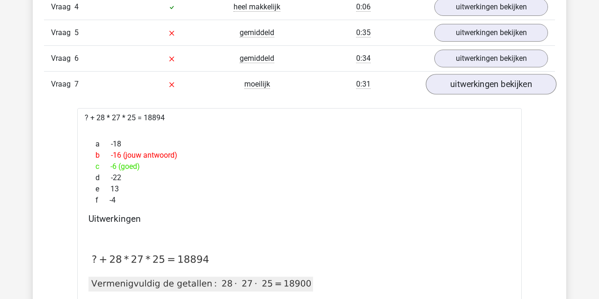
click at [470, 91] on link "uitwerkingen bekijken" at bounding box center [491, 84] width 131 height 21
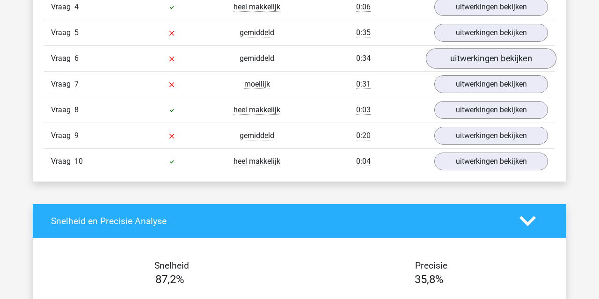
click at [472, 53] on link "uitwerkingen bekijken" at bounding box center [491, 58] width 131 height 21
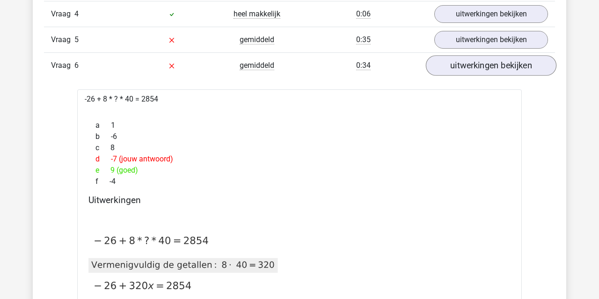
scroll to position [693, 0]
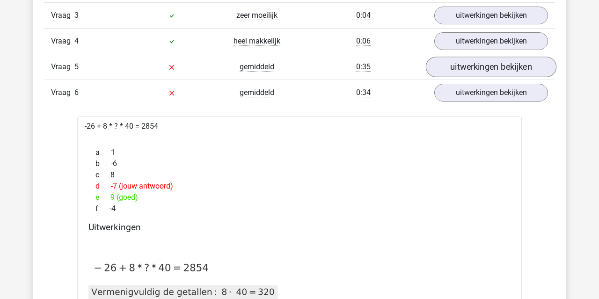
click at [472, 60] on link "uitwerkingen bekijken" at bounding box center [491, 67] width 131 height 21
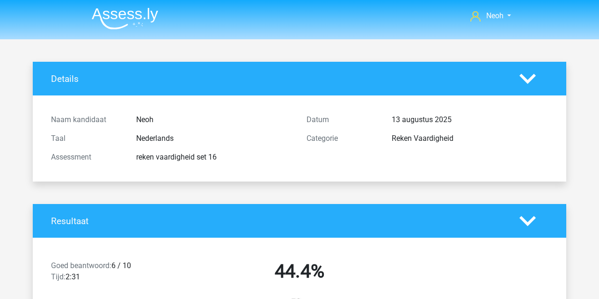
scroll to position [0, 0]
click at [111, 17] on img at bounding box center [125, 18] width 66 height 22
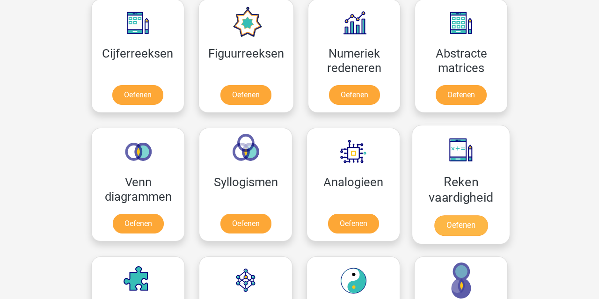
scroll to position [467, 0]
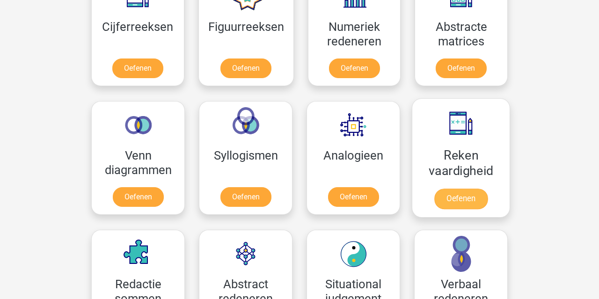
click at [458, 189] on link "Oefenen" at bounding box center [460, 199] width 53 height 21
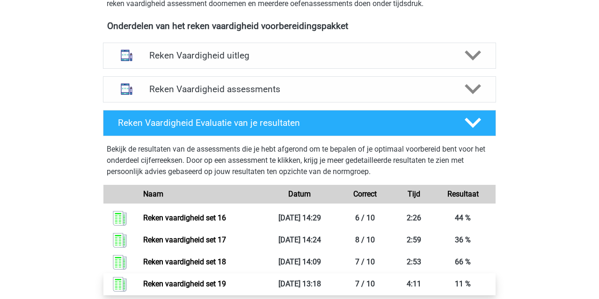
scroll to position [277, 0]
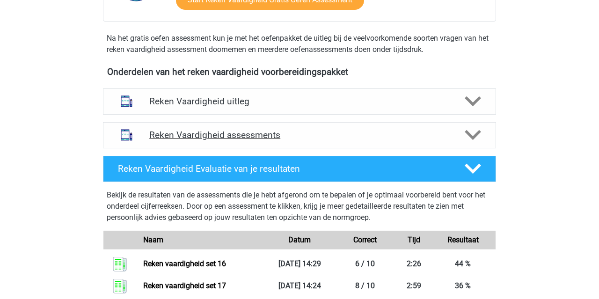
click at [272, 128] on div "Reken Vaardigheid assessments" at bounding box center [299, 135] width 393 height 26
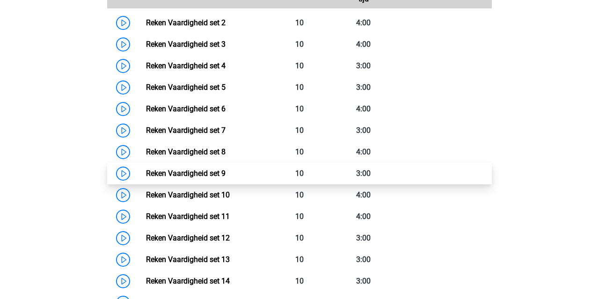
scroll to position [532, 0]
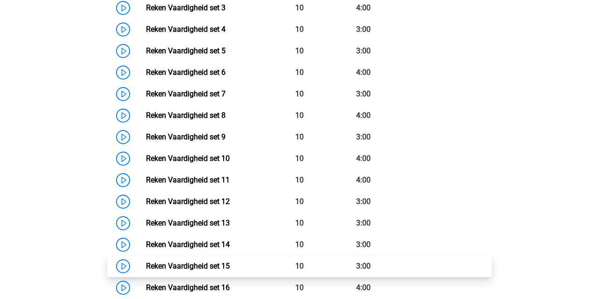
click at [230, 265] on link "Reken Vaardigheid set 15" at bounding box center [188, 266] width 84 height 9
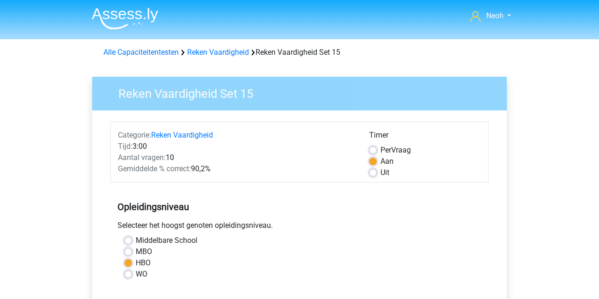
click at [381, 173] on label "Uit" at bounding box center [385, 172] width 9 height 11
click at [370, 173] on input "Uit" at bounding box center [372, 171] width 7 height 9
radio input "true"
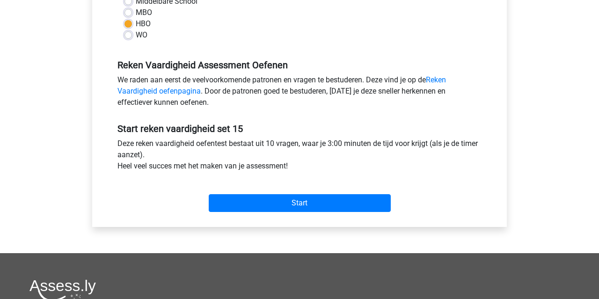
scroll to position [255, 0]
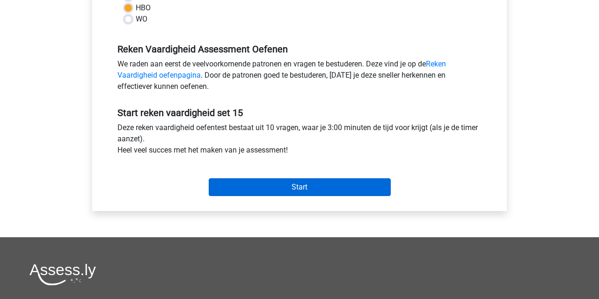
click at [364, 189] on input "Start" at bounding box center [300, 187] width 182 height 18
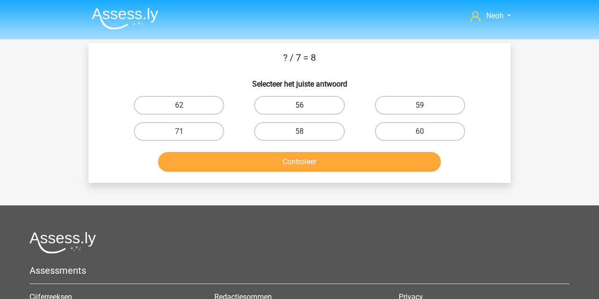
click at [313, 99] on label "56" at bounding box center [299, 105] width 90 height 19
click at [306, 105] on input "56" at bounding box center [303, 108] width 6 height 6
radio input "true"
click at [301, 177] on div "? / 7 = 8 Selecteer het juiste antwoord 62 56 59 71" at bounding box center [299, 113] width 422 height 140
click at [308, 164] on button "Controleer" at bounding box center [299, 162] width 283 height 20
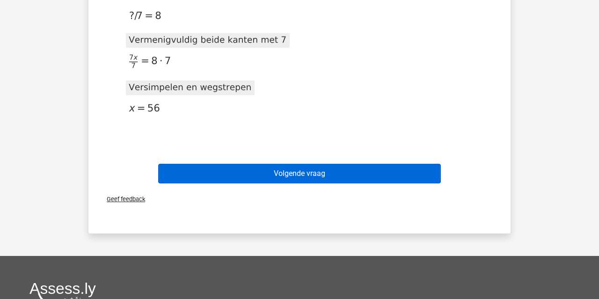
click at [308, 165] on button "Volgende vraag" at bounding box center [299, 174] width 283 height 20
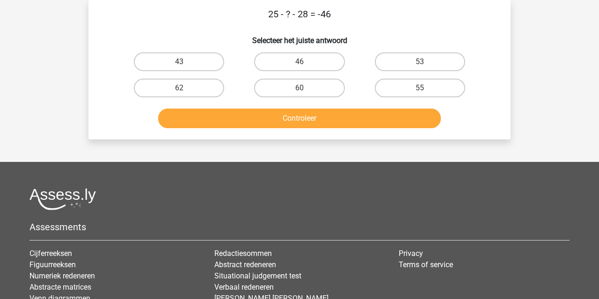
scroll to position [43, 0]
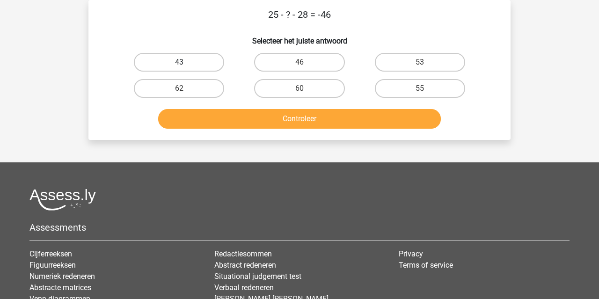
click at [211, 62] on label "43" at bounding box center [179, 62] width 90 height 19
click at [185, 62] on input "43" at bounding box center [182, 65] width 6 height 6
radio input "true"
click at [232, 120] on button "Controleer" at bounding box center [299, 119] width 283 height 20
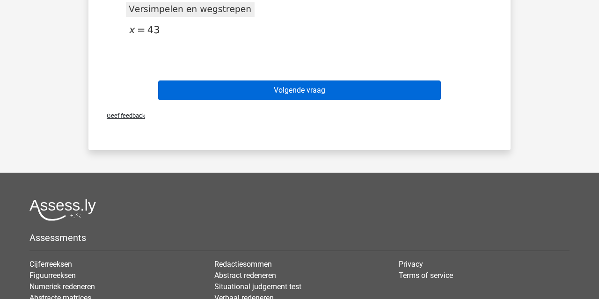
click at [250, 92] on button "Volgende vraag" at bounding box center [299, 91] width 283 height 20
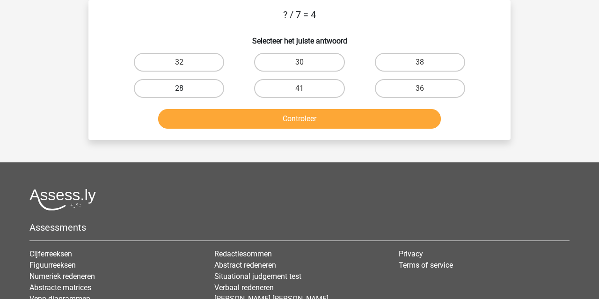
click at [209, 86] on label "28" at bounding box center [179, 88] width 90 height 19
click at [185, 88] on input "28" at bounding box center [182, 91] width 6 height 6
radio input "true"
click at [223, 117] on button "Controleer" at bounding box center [299, 119] width 283 height 20
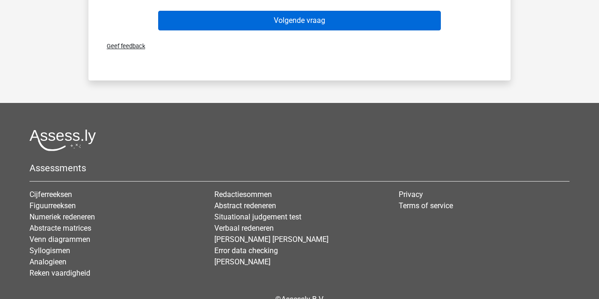
click at [275, 23] on button "Volgende vraag" at bounding box center [299, 21] width 283 height 20
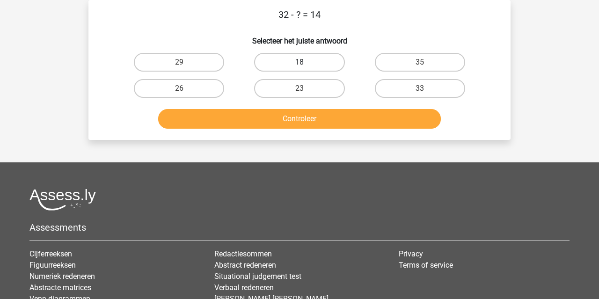
click at [289, 53] on label "18" at bounding box center [299, 62] width 90 height 19
click at [300, 62] on input "18" at bounding box center [303, 65] width 6 height 6
radio input "true"
click at [293, 123] on button "Controleer" at bounding box center [299, 119] width 283 height 20
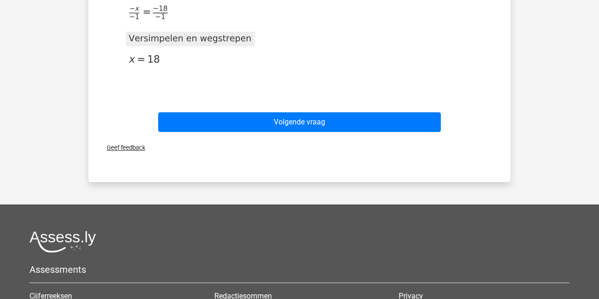
scroll to position [362, 0]
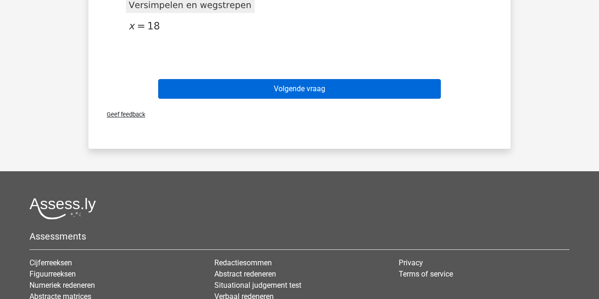
click at [305, 95] on button "Volgende vraag" at bounding box center [299, 89] width 283 height 20
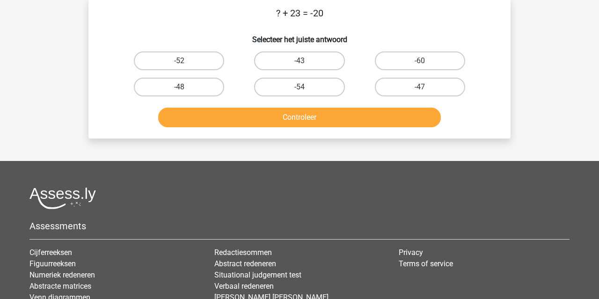
scroll to position [43, 0]
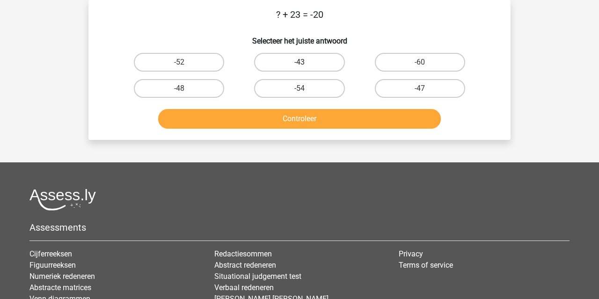
click at [287, 58] on label "-43" at bounding box center [299, 62] width 90 height 19
click at [300, 62] on input "-43" at bounding box center [303, 65] width 6 height 6
radio input "true"
click at [283, 117] on button "Controleer" at bounding box center [299, 119] width 283 height 20
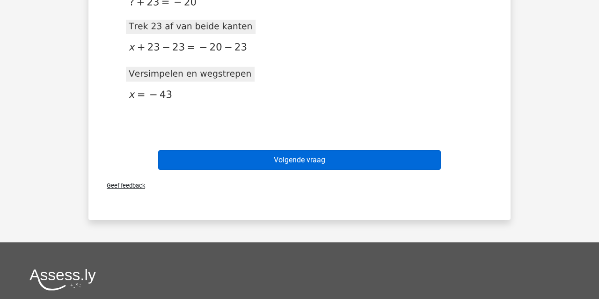
click at [292, 163] on button "Volgende vraag" at bounding box center [299, 160] width 283 height 20
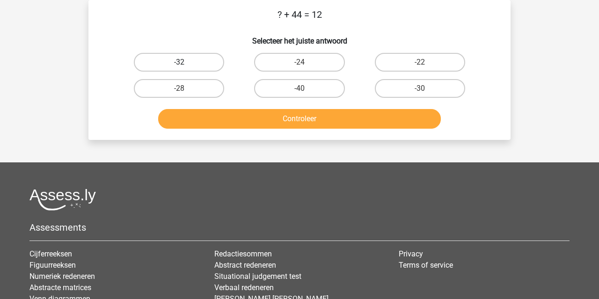
click at [187, 61] on label "-32" at bounding box center [179, 62] width 90 height 19
click at [185, 62] on input "-32" at bounding box center [182, 65] width 6 height 6
radio input "true"
click at [228, 123] on button "Controleer" at bounding box center [299, 119] width 283 height 20
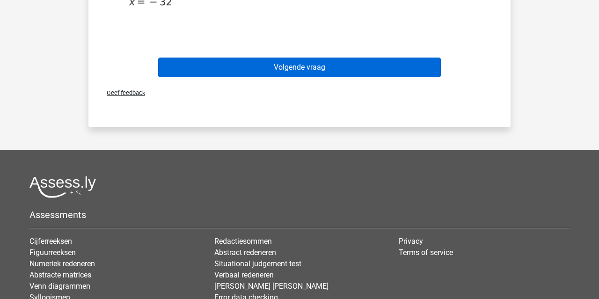
click at [255, 70] on button "Volgende vraag" at bounding box center [299, 68] width 283 height 20
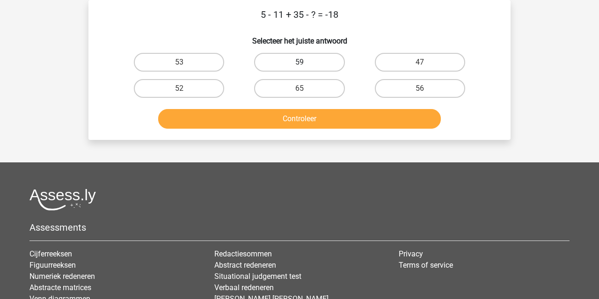
click at [274, 62] on label "59" at bounding box center [299, 62] width 90 height 19
click at [300, 62] on input "59" at bounding box center [303, 65] width 6 height 6
radio input "true"
click at [279, 118] on button "Controleer" at bounding box center [299, 119] width 283 height 20
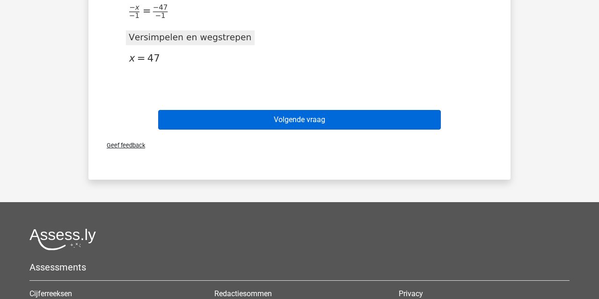
click at [279, 119] on button "Volgende vraag" at bounding box center [299, 120] width 283 height 20
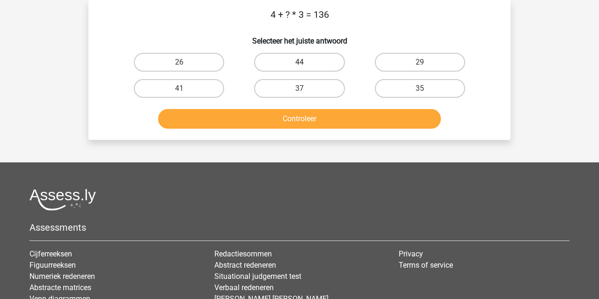
click at [299, 58] on label "44" at bounding box center [299, 62] width 90 height 19
click at [300, 62] on input "44" at bounding box center [303, 65] width 6 height 6
radio input "true"
click at [295, 118] on button "Controleer" at bounding box center [299, 119] width 283 height 20
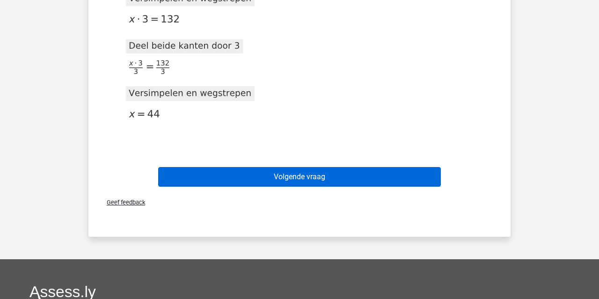
click at [295, 173] on button "Volgende vraag" at bounding box center [299, 177] width 283 height 20
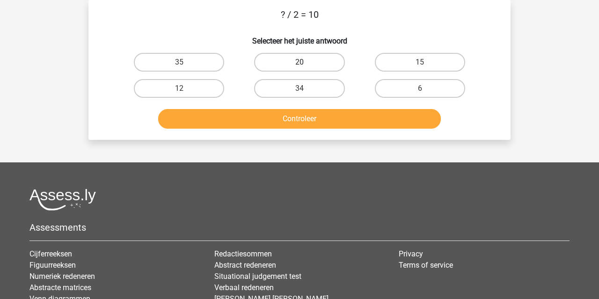
click at [325, 66] on label "20" at bounding box center [299, 62] width 90 height 19
click at [306, 66] on input "20" at bounding box center [303, 65] width 6 height 6
radio input "true"
click at [326, 119] on button "Controleer" at bounding box center [299, 119] width 283 height 20
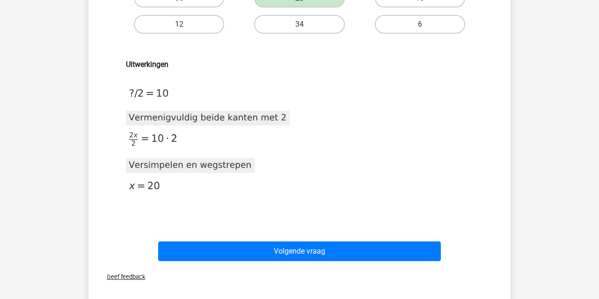
scroll to position [122, 0]
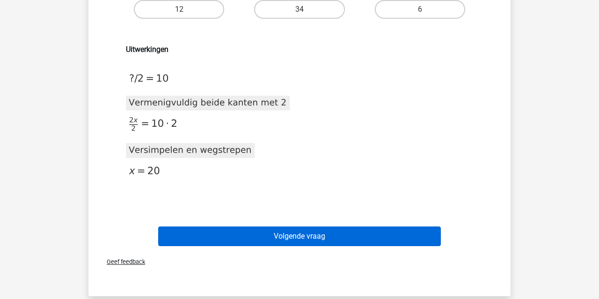
click at [330, 233] on button "Volgende vraag" at bounding box center [299, 237] width 283 height 20
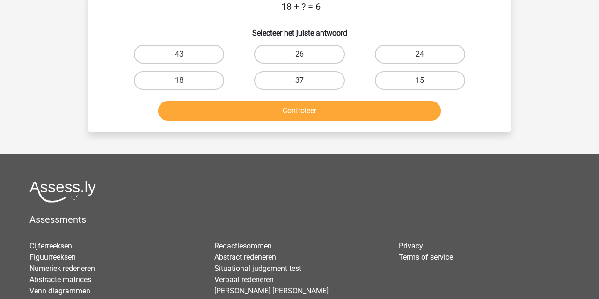
scroll to position [43, 0]
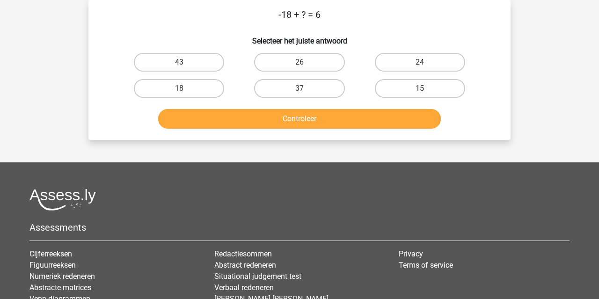
click at [404, 68] on label "24" at bounding box center [420, 62] width 90 height 19
click at [420, 68] on input "24" at bounding box center [423, 65] width 6 height 6
radio input "true"
click at [382, 117] on button "Controleer" at bounding box center [299, 119] width 283 height 20
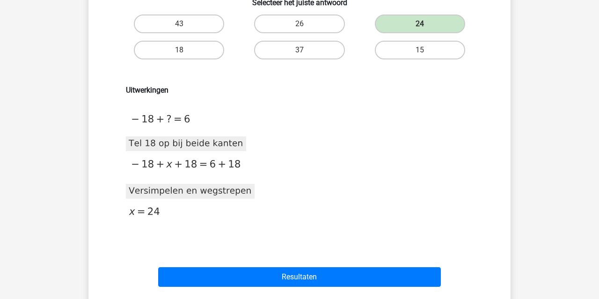
scroll to position [194, 0]
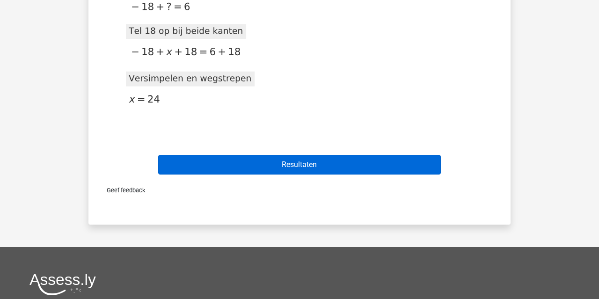
click at [370, 166] on button "Resultaten" at bounding box center [299, 165] width 283 height 20
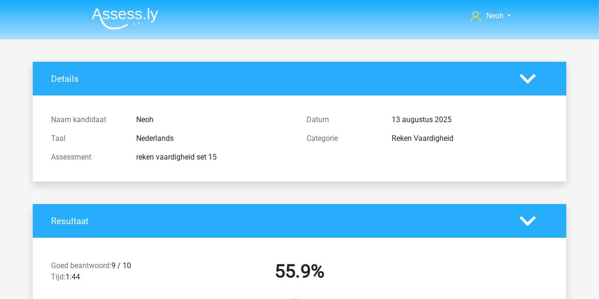
click at [128, 13] on img at bounding box center [125, 18] width 66 height 22
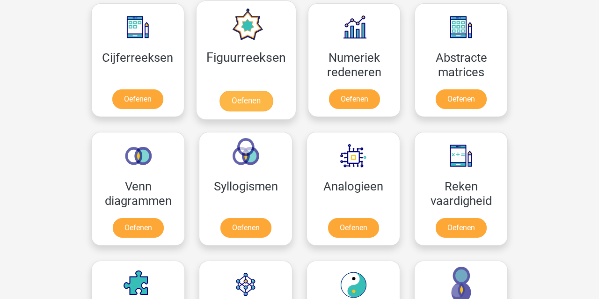
scroll to position [465, 0]
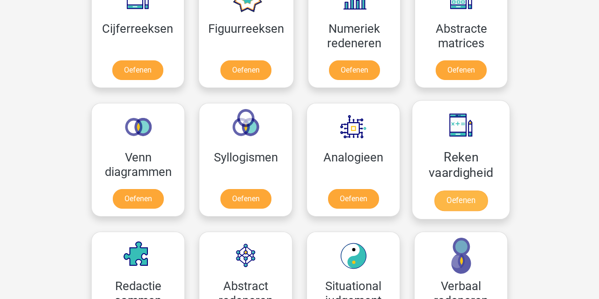
click at [434, 191] on link "Oefenen" at bounding box center [460, 201] width 53 height 21
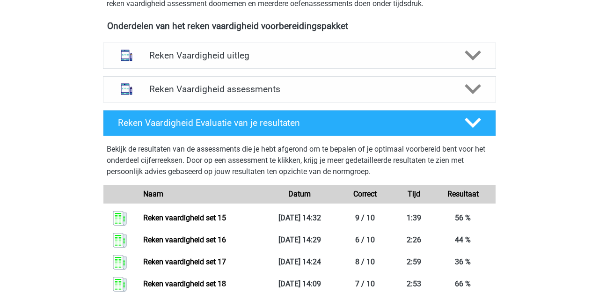
scroll to position [225, 0]
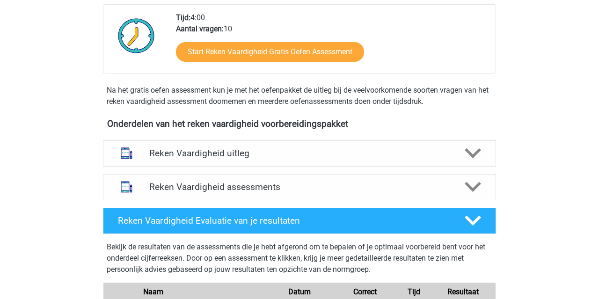
click at [356, 173] on div "Reken Vaardigheid assessments We raden aan om minimaal 3 oefensets te doen met …" at bounding box center [300, 187] width 430 height 34
click at [356, 177] on div "Reken Vaardigheid assessments" at bounding box center [299, 187] width 393 height 26
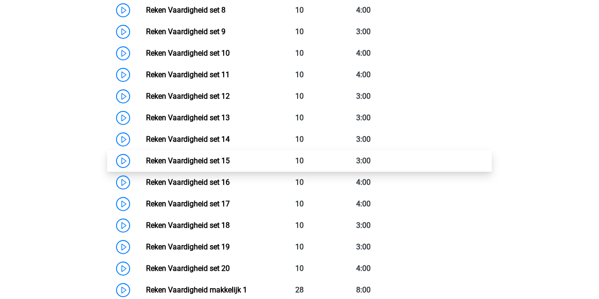
scroll to position [637, 0]
click at [230, 161] on link "Reken Vaardigheid set 15" at bounding box center [188, 161] width 84 height 9
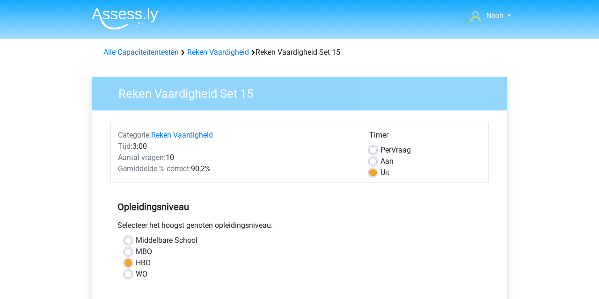
scroll to position [365, 0]
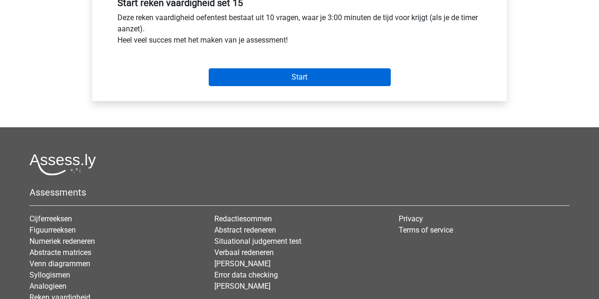
click at [310, 72] on input "Start" at bounding box center [300, 77] width 182 height 18
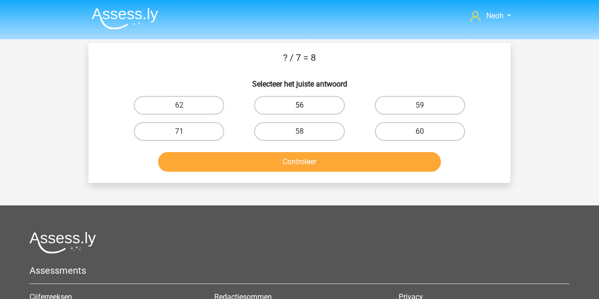
click at [311, 107] on label "56" at bounding box center [299, 105] width 90 height 19
click at [306, 107] on input "56" at bounding box center [303, 108] width 6 height 6
radio input "true"
click at [307, 154] on button "Controleer" at bounding box center [299, 162] width 283 height 20
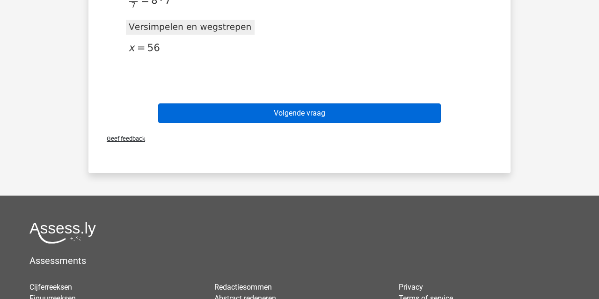
click at [314, 118] on button "Volgende vraag" at bounding box center [299, 113] width 283 height 20
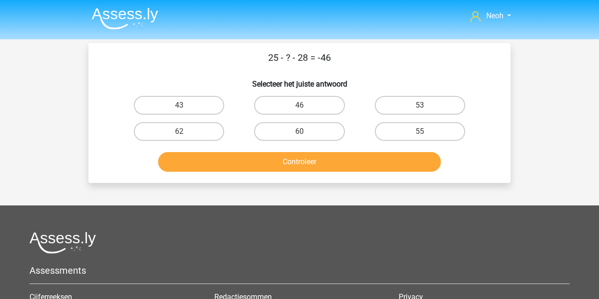
click at [115, 22] on img at bounding box center [125, 18] width 66 height 22
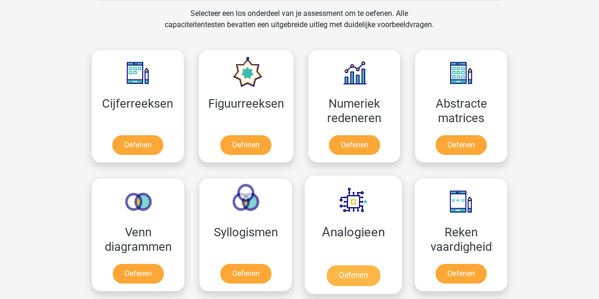
scroll to position [418, 0]
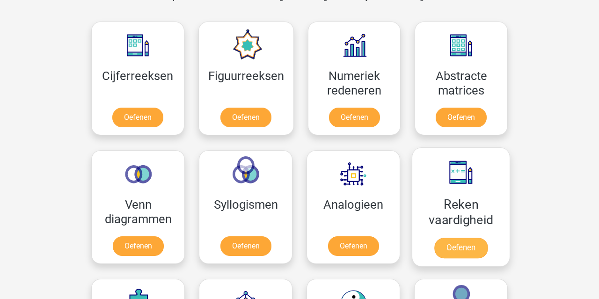
click at [434, 238] on link "Oefenen" at bounding box center [460, 248] width 53 height 21
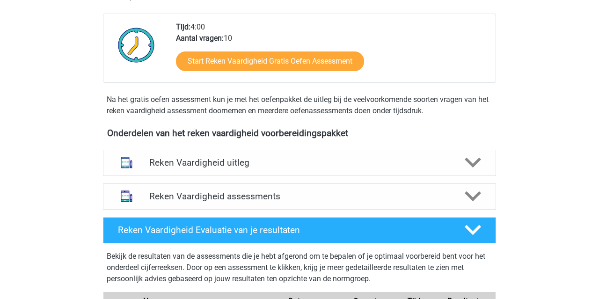
scroll to position [217, 0]
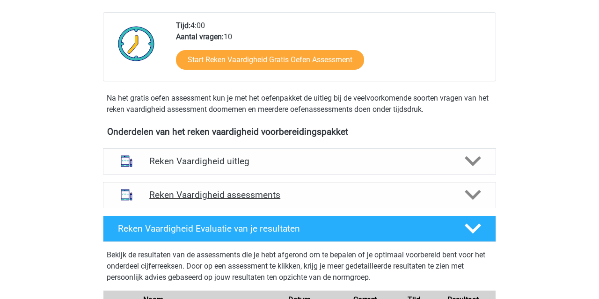
click at [288, 200] on div "Reken Vaardigheid assessments" at bounding box center [299, 195] width 393 height 26
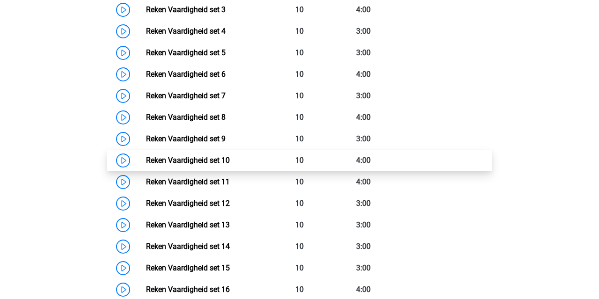
scroll to position [562, 0]
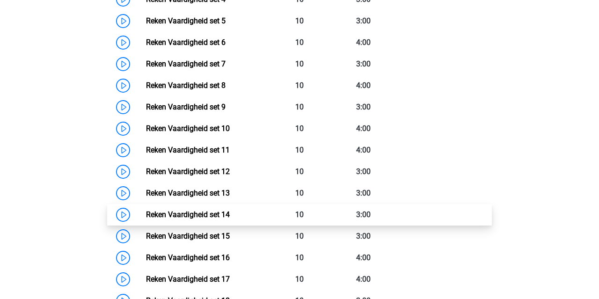
click at [230, 210] on link "Reken Vaardigheid set 14" at bounding box center [188, 214] width 84 height 9
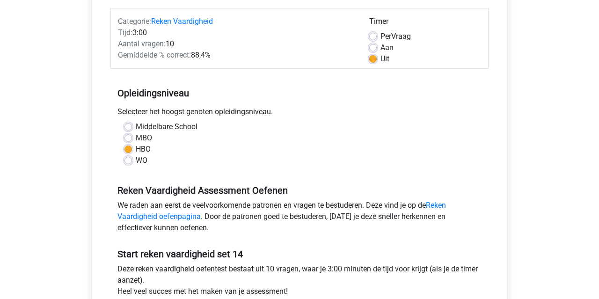
scroll to position [228, 0]
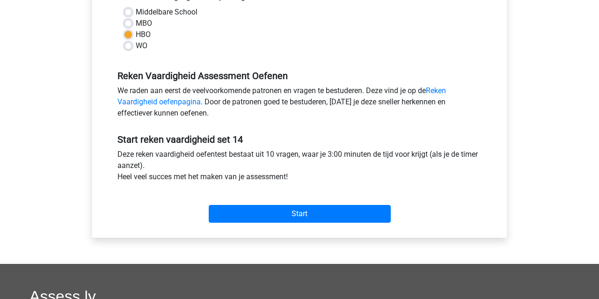
click at [365, 226] on div "Start" at bounding box center [299, 206] width 378 height 40
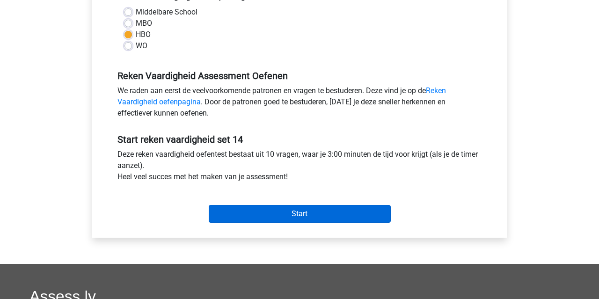
click at [362, 218] on input "Start" at bounding box center [300, 214] width 182 height 18
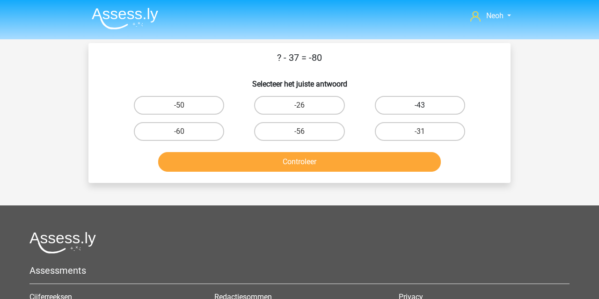
click at [385, 106] on label "-43" at bounding box center [420, 105] width 90 height 19
click at [420, 106] on input "-43" at bounding box center [423, 108] width 6 height 6
radio input "true"
click at [367, 170] on button "Controleer" at bounding box center [299, 162] width 283 height 20
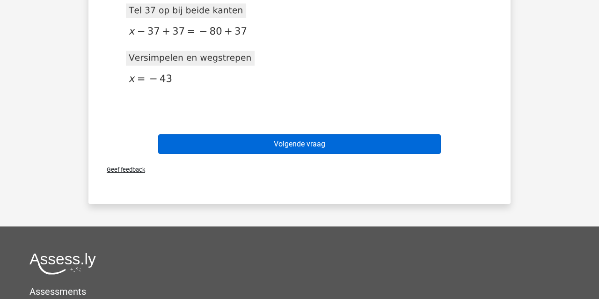
click at [376, 143] on button "Volgende vraag" at bounding box center [299, 144] width 283 height 20
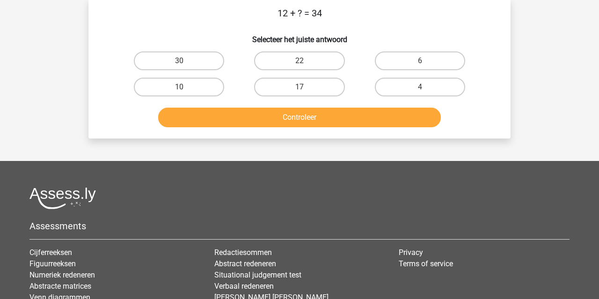
scroll to position [43, 0]
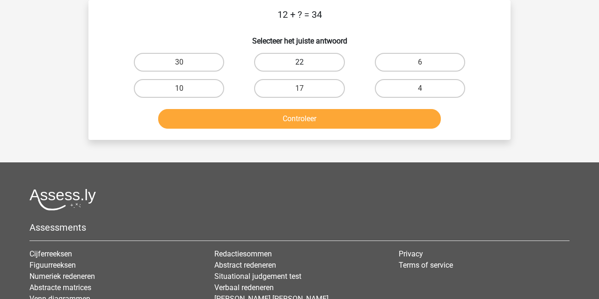
click at [304, 58] on label "22" at bounding box center [299, 62] width 90 height 19
click at [304, 62] on input "22" at bounding box center [303, 65] width 6 height 6
radio input "true"
click at [293, 120] on button "Controleer" at bounding box center [299, 119] width 283 height 20
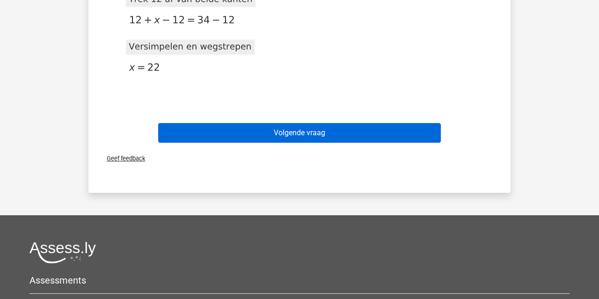
click at [291, 131] on button "Volgende vraag" at bounding box center [299, 133] width 283 height 20
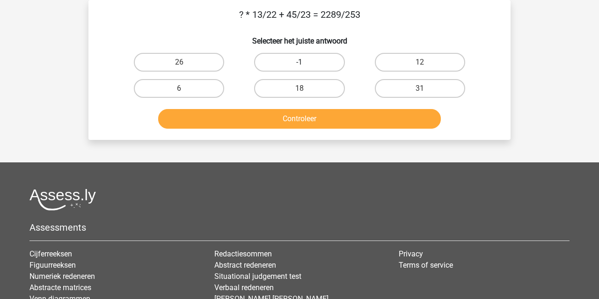
click at [308, 60] on label "-1" at bounding box center [299, 62] width 90 height 19
click at [306, 62] on input "-1" at bounding box center [303, 65] width 6 height 6
radio input "true"
click at [295, 112] on button "Controleer" at bounding box center [299, 119] width 283 height 20
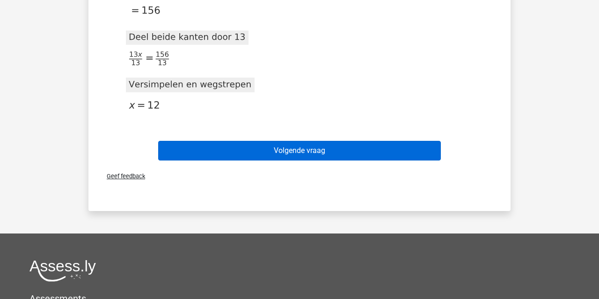
click at [333, 156] on button "Volgende vraag" at bounding box center [299, 151] width 283 height 20
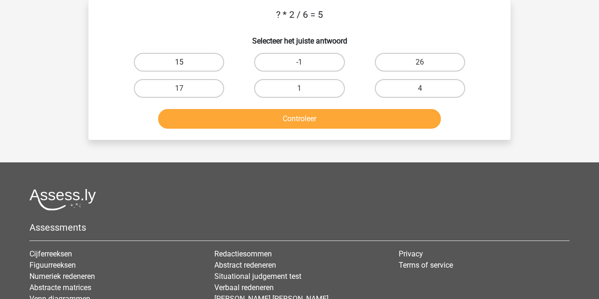
click at [197, 56] on label "15" at bounding box center [179, 62] width 90 height 19
click at [185, 62] on input "15" at bounding box center [182, 65] width 6 height 6
radio input "true"
click at [241, 120] on button "Controleer" at bounding box center [299, 119] width 283 height 20
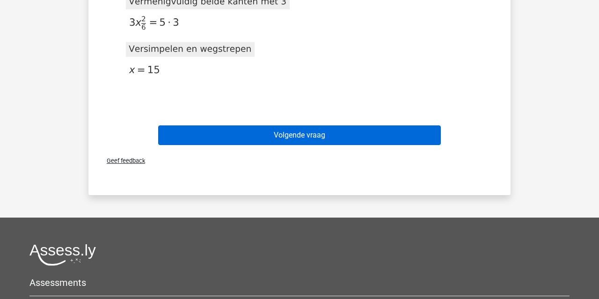
click at [243, 132] on button "Volgende vraag" at bounding box center [299, 135] width 283 height 20
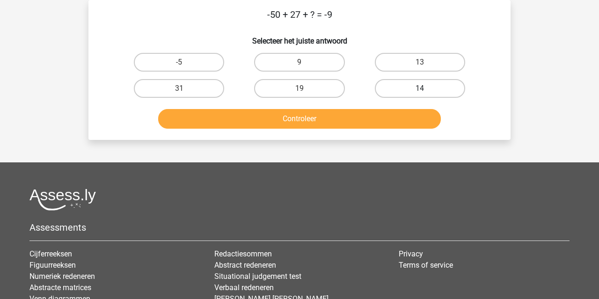
click at [418, 84] on label "14" at bounding box center [420, 88] width 90 height 19
click at [420, 88] on input "14" at bounding box center [423, 91] width 6 height 6
radio input "true"
click at [398, 114] on button "Controleer" at bounding box center [299, 119] width 283 height 20
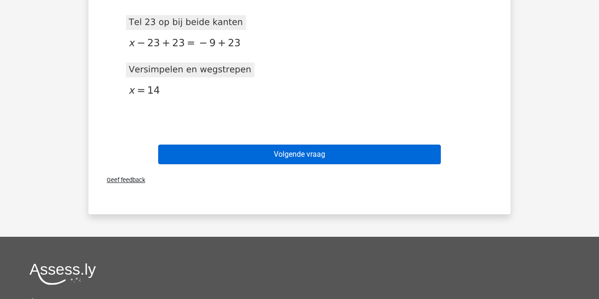
click at [377, 153] on button "Volgende vraag" at bounding box center [299, 155] width 283 height 20
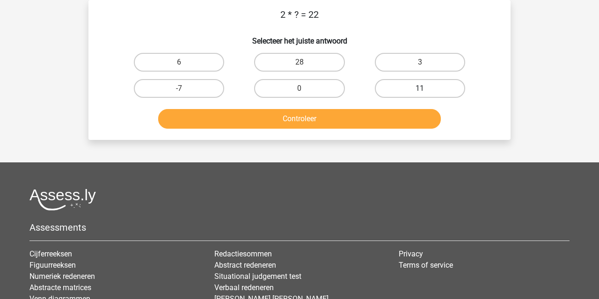
click at [396, 85] on label "11" at bounding box center [420, 88] width 90 height 19
click at [420, 88] on input "11" at bounding box center [423, 91] width 6 height 6
radio input "true"
click at [384, 118] on button "Controleer" at bounding box center [299, 119] width 283 height 20
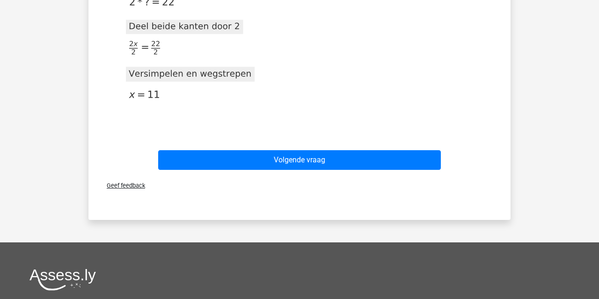
scroll to position [200, 0]
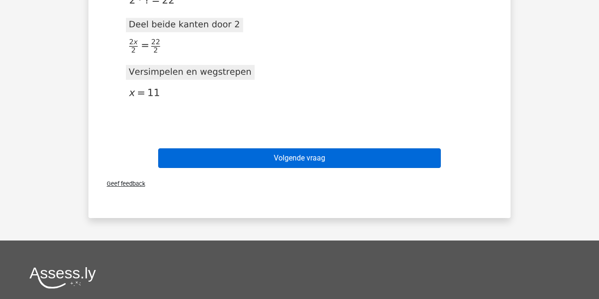
click at [384, 162] on button "Volgende vraag" at bounding box center [299, 158] width 283 height 20
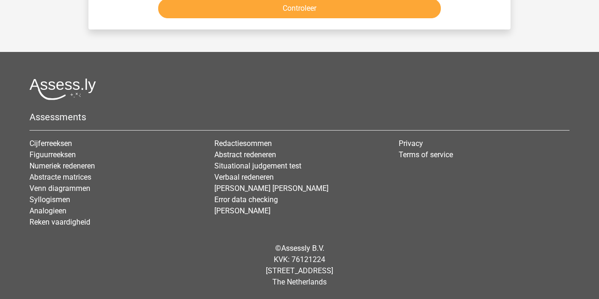
scroll to position [43, 0]
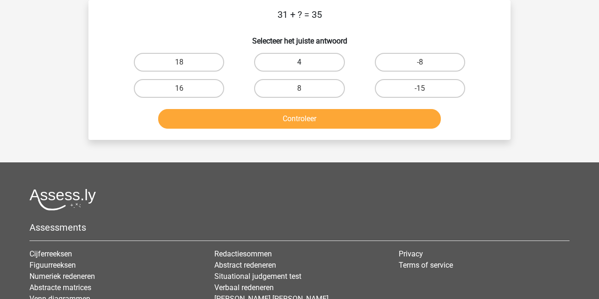
click at [314, 63] on label "4" at bounding box center [299, 62] width 90 height 19
click at [306, 63] on input "4" at bounding box center [303, 65] width 6 height 6
radio input "true"
click at [309, 116] on button "Controleer" at bounding box center [299, 119] width 283 height 20
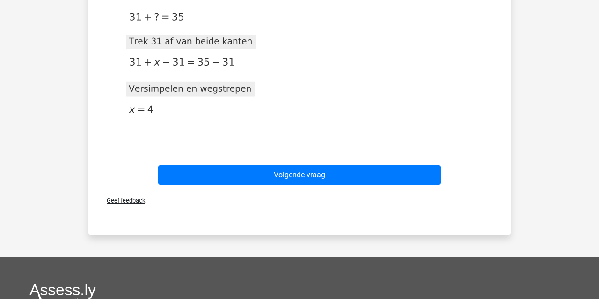
scroll to position [195, 0]
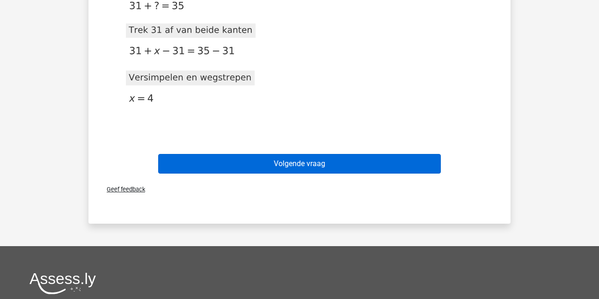
click at [305, 161] on button "Volgende vraag" at bounding box center [299, 164] width 283 height 20
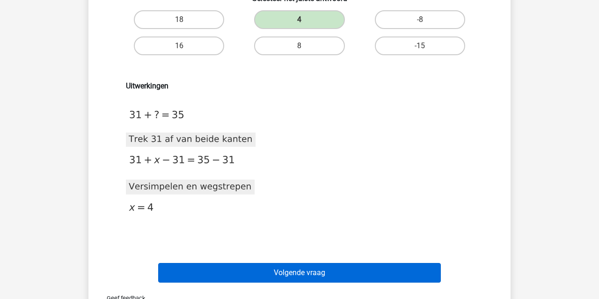
scroll to position [43, 0]
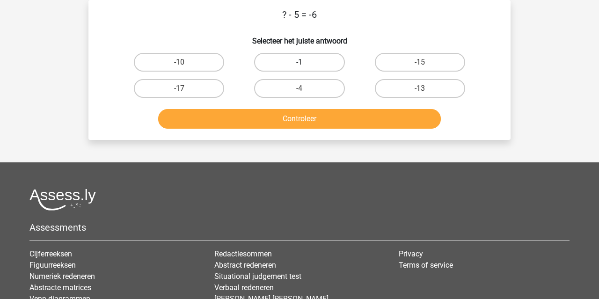
click at [273, 57] on label "-1" at bounding box center [299, 62] width 90 height 19
click at [300, 62] on input "-1" at bounding box center [303, 65] width 6 height 6
radio input "true"
click at [271, 116] on button "Controleer" at bounding box center [299, 119] width 283 height 20
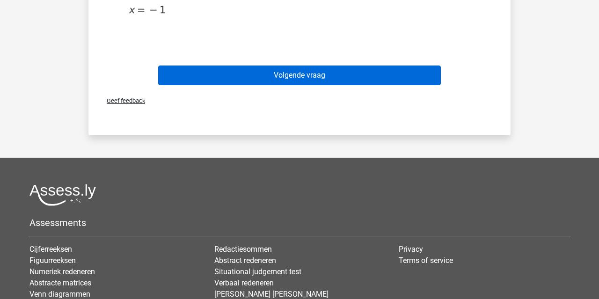
click at [284, 77] on button "Volgende vraag" at bounding box center [299, 76] width 283 height 20
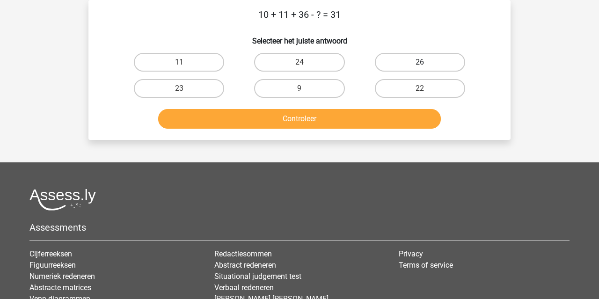
click at [381, 62] on label "26" at bounding box center [420, 62] width 90 height 19
click at [420, 62] on input "26" at bounding box center [423, 65] width 6 height 6
radio input "true"
click at [349, 132] on div "Controleer" at bounding box center [299, 120] width 361 height 23
click at [357, 120] on button "Controleer" at bounding box center [299, 119] width 283 height 20
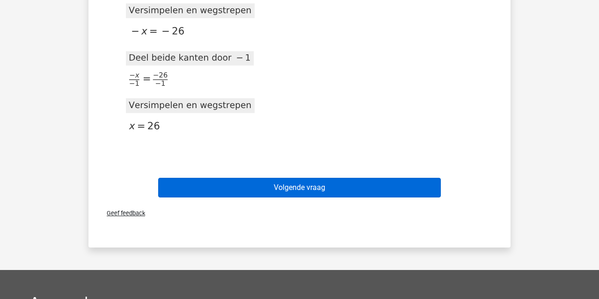
click at [345, 188] on button "Volgende vraag" at bounding box center [299, 188] width 283 height 20
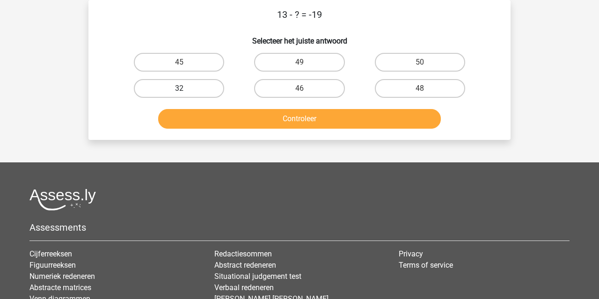
click at [197, 84] on label "32" at bounding box center [179, 88] width 90 height 19
click at [185, 88] on input "32" at bounding box center [182, 91] width 6 height 6
radio input "true"
click at [220, 117] on button "Controleer" at bounding box center [299, 119] width 283 height 20
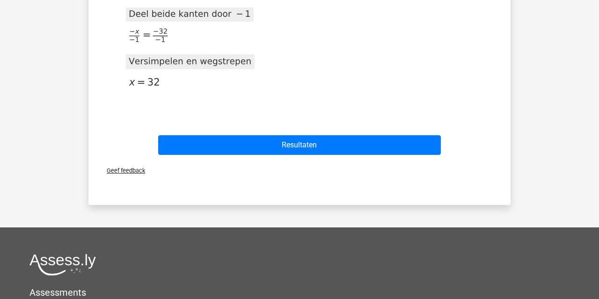
scroll to position [342, 0]
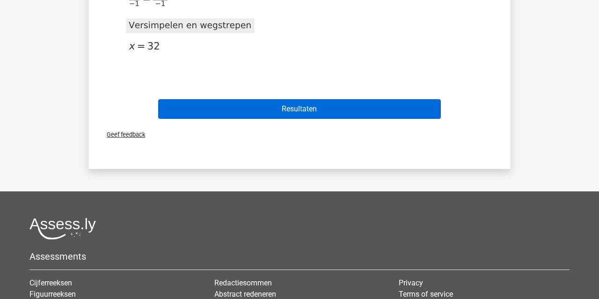
click at [241, 110] on button "Resultaten" at bounding box center [299, 109] width 283 height 20
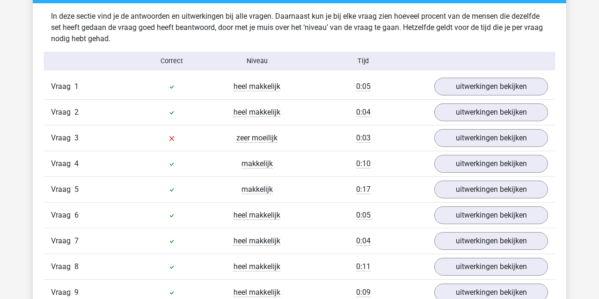
scroll to position [564, 0]
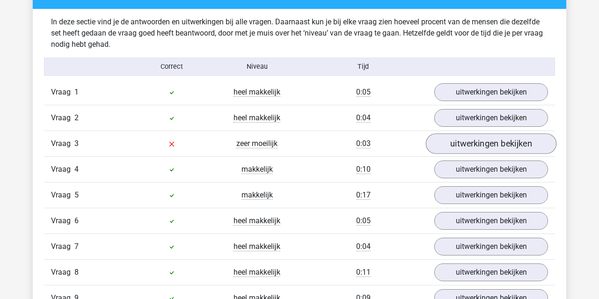
click at [447, 144] on link "uitwerkingen bekijken" at bounding box center [491, 143] width 131 height 21
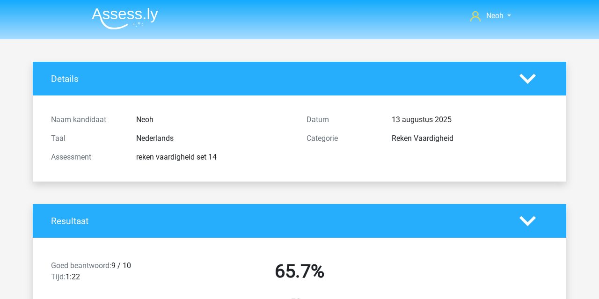
scroll to position [0, 0]
click at [141, 18] on img at bounding box center [125, 18] width 66 height 22
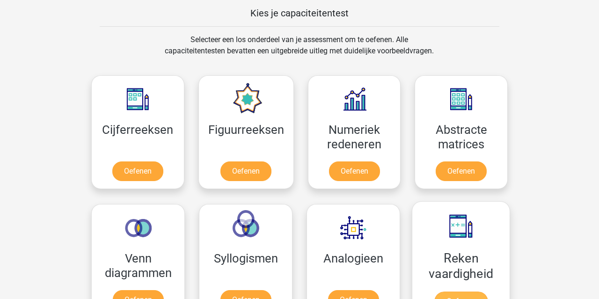
scroll to position [366, 0]
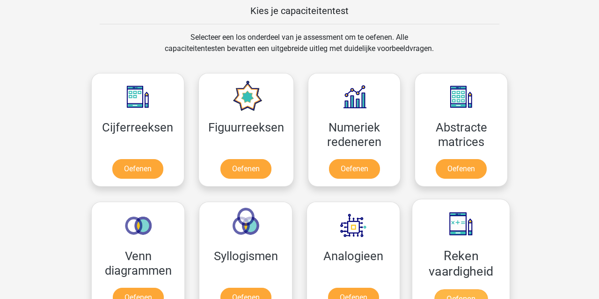
click at [460, 289] on link "Oefenen" at bounding box center [460, 299] width 53 height 21
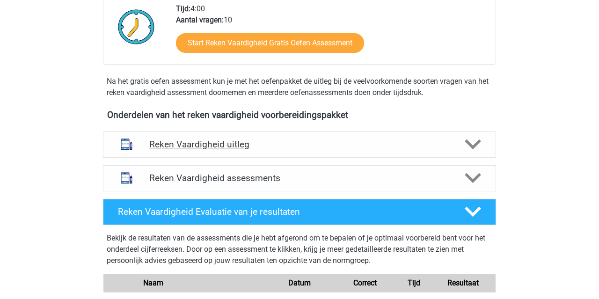
scroll to position [242, 0]
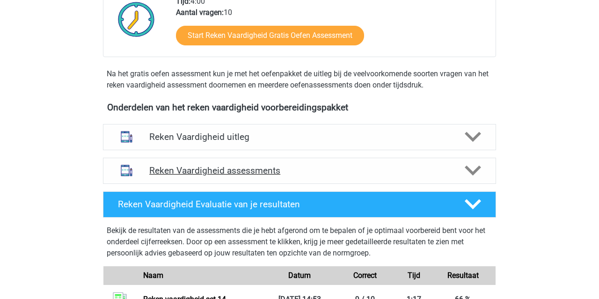
click at [351, 158] on div "Reken Vaardigheid assessments" at bounding box center [299, 171] width 393 height 26
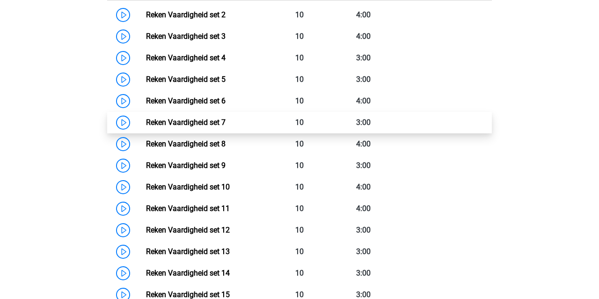
scroll to position [535, 0]
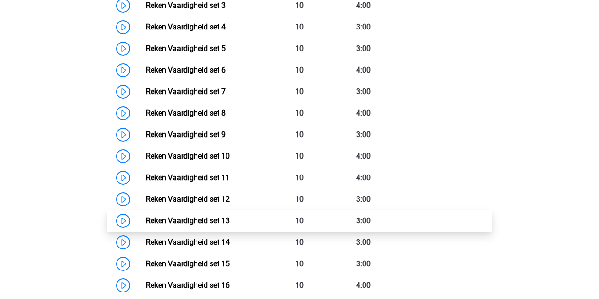
click at [230, 225] on link "Reken Vaardigheid set 13" at bounding box center [188, 220] width 84 height 9
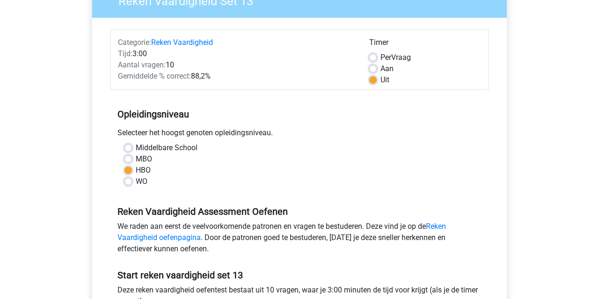
scroll to position [187, 0]
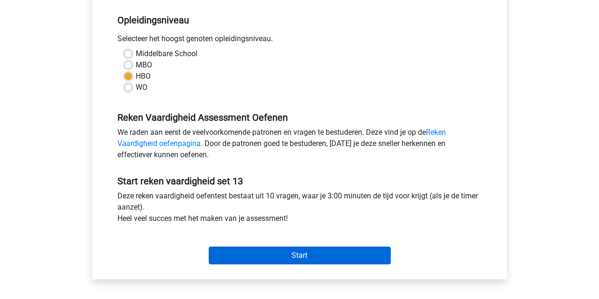
click at [345, 251] on input "Start" at bounding box center [300, 256] width 182 height 18
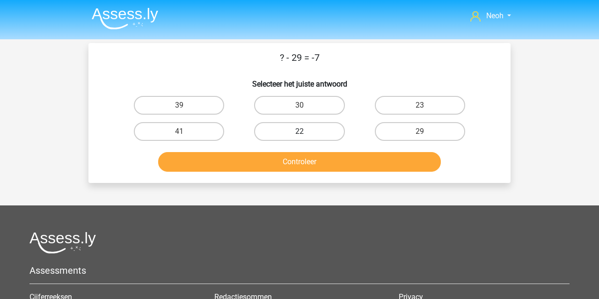
click at [279, 137] on label "22" at bounding box center [299, 131] width 90 height 19
click at [300, 137] on input "22" at bounding box center [303, 135] width 6 height 6
radio input "true"
click at [275, 161] on button "Controleer" at bounding box center [299, 162] width 283 height 20
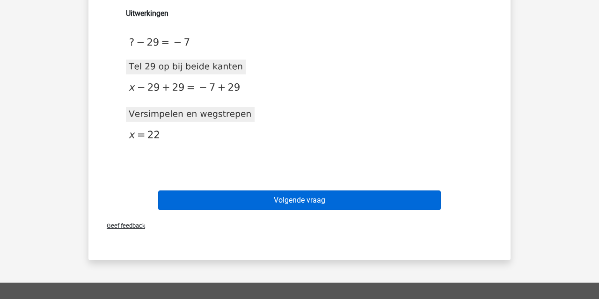
click at [292, 199] on button "Volgende vraag" at bounding box center [299, 201] width 283 height 20
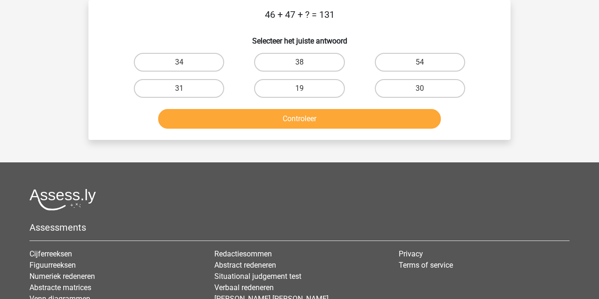
scroll to position [22, 0]
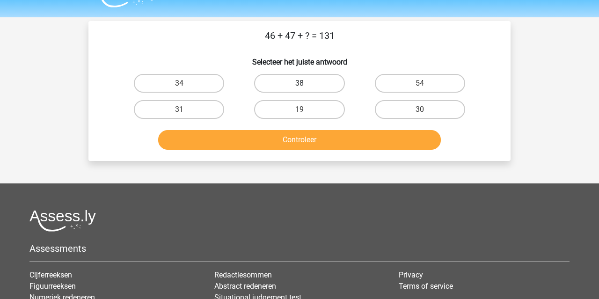
click at [307, 91] on label "38" at bounding box center [299, 83] width 90 height 19
click at [306, 89] on input "38" at bounding box center [303, 86] width 6 height 6
radio input "true"
click at [302, 139] on button "Controleer" at bounding box center [299, 140] width 283 height 20
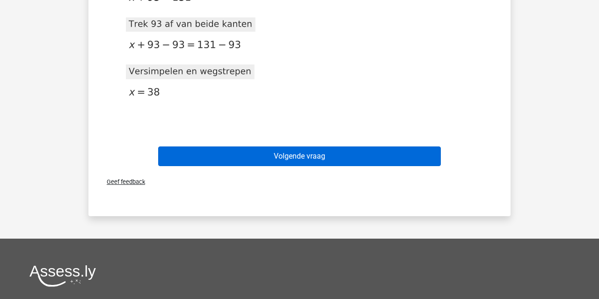
click at [303, 163] on button "Volgende vraag" at bounding box center [299, 157] width 283 height 20
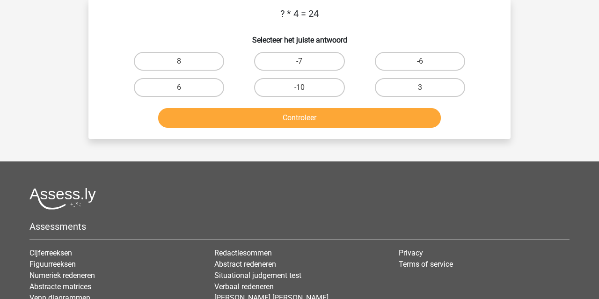
scroll to position [43, 0]
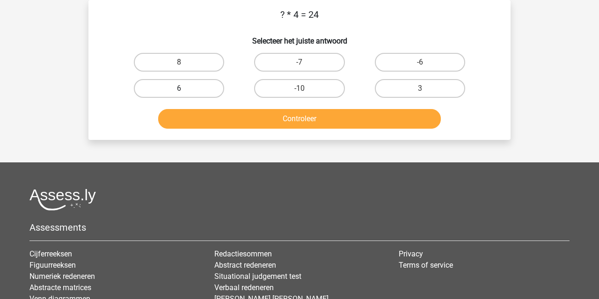
click at [197, 83] on label "6" at bounding box center [179, 88] width 90 height 19
click at [185, 88] on input "6" at bounding box center [182, 91] width 6 height 6
radio input "true"
click at [212, 116] on button "Controleer" at bounding box center [299, 119] width 283 height 20
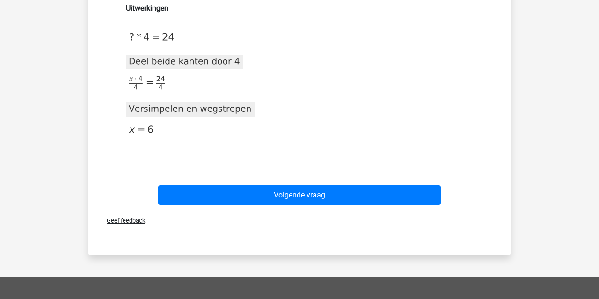
scroll to position [269, 0]
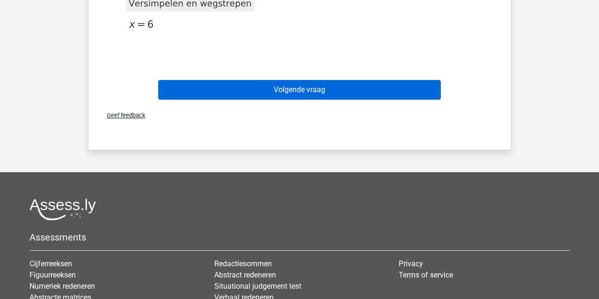
click at [264, 82] on button "Volgende vraag" at bounding box center [299, 90] width 283 height 20
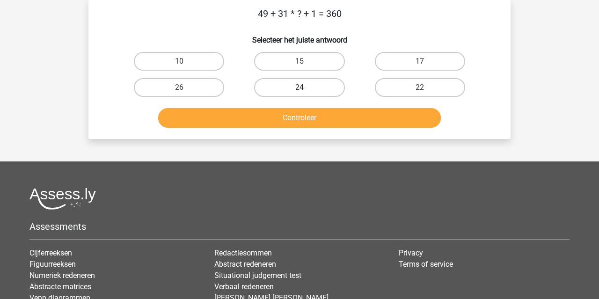
scroll to position [43, 0]
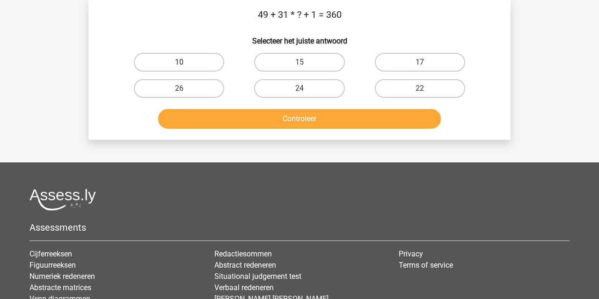
click at [213, 58] on label "10" at bounding box center [179, 62] width 90 height 19
click at [185, 62] on input "10" at bounding box center [182, 65] width 6 height 6
radio input "true"
click at [236, 125] on button "Controleer" at bounding box center [299, 119] width 283 height 20
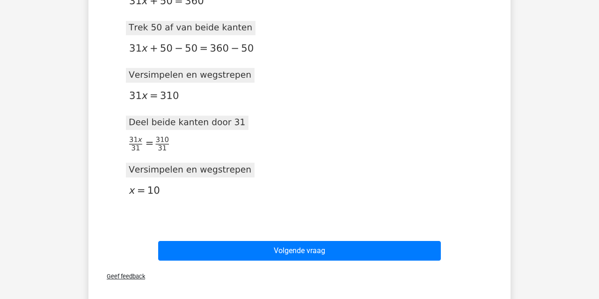
scroll to position [328, 0]
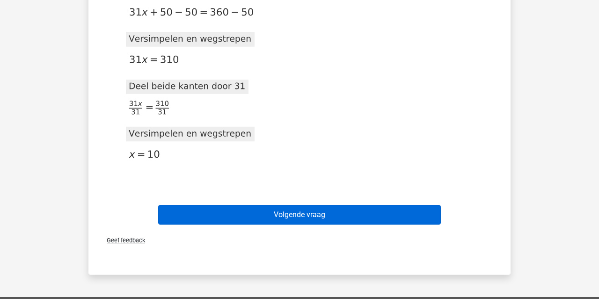
click at [312, 211] on button "Volgende vraag" at bounding box center [299, 215] width 283 height 20
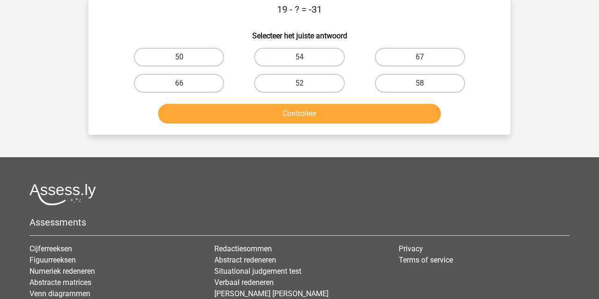
scroll to position [43, 0]
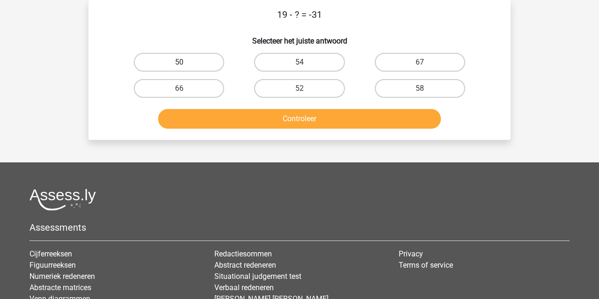
click at [197, 66] on label "50" at bounding box center [179, 62] width 90 height 19
click at [185, 66] on input "50" at bounding box center [182, 65] width 6 height 6
radio input "true"
click at [241, 126] on button "Controleer" at bounding box center [299, 119] width 283 height 20
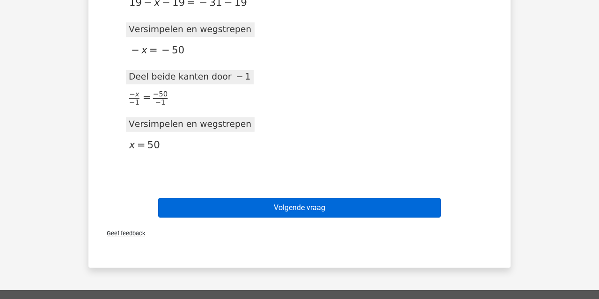
click at [298, 206] on button "Volgende vraag" at bounding box center [299, 208] width 283 height 20
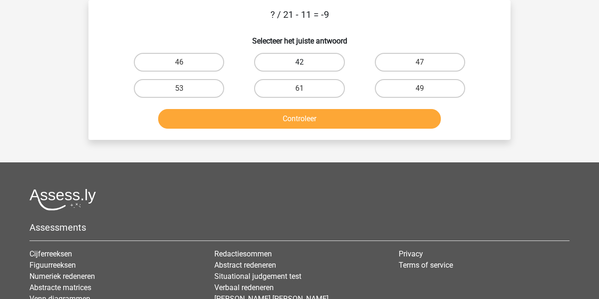
click at [314, 60] on label "42" at bounding box center [299, 62] width 90 height 19
click at [306, 62] on input "42" at bounding box center [303, 65] width 6 height 6
radio input "true"
click at [308, 119] on button "Controleer" at bounding box center [299, 119] width 283 height 20
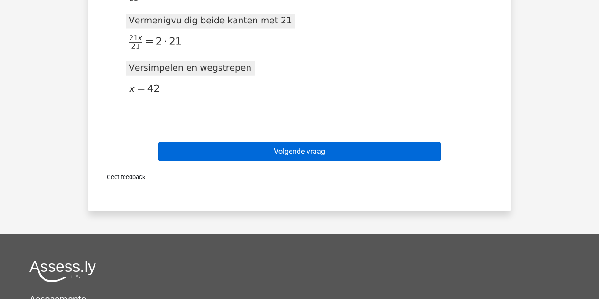
click at [310, 152] on button "Volgende vraag" at bounding box center [299, 152] width 283 height 20
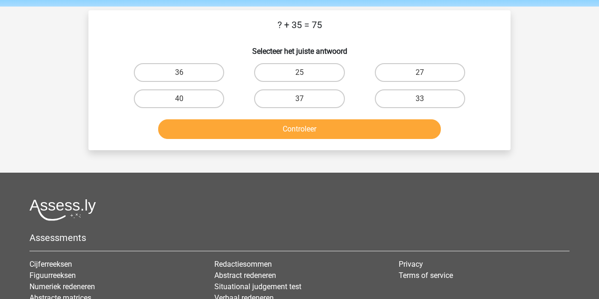
scroll to position [32, 0]
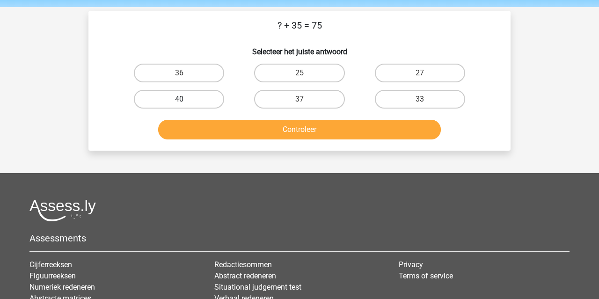
click at [191, 95] on label "40" at bounding box center [179, 99] width 90 height 19
click at [185, 99] on input "40" at bounding box center [182, 102] width 6 height 6
radio input "true"
click at [201, 128] on button "Controleer" at bounding box center [299, 130] width 283 height 20
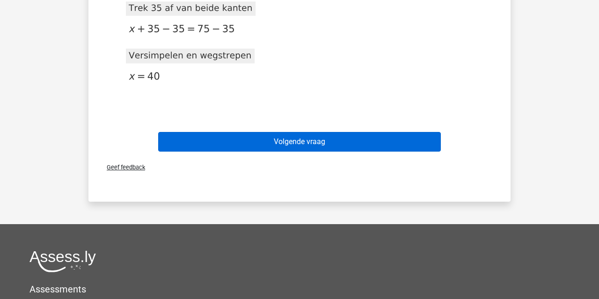
click at [325, 147] on button "Volgende vraag" at bounding box center [299, 142] width 283 height 20
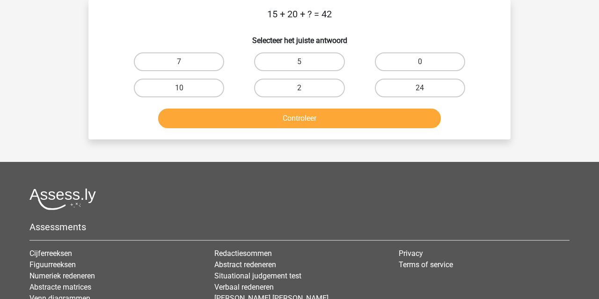
scroll to position [43, 0]
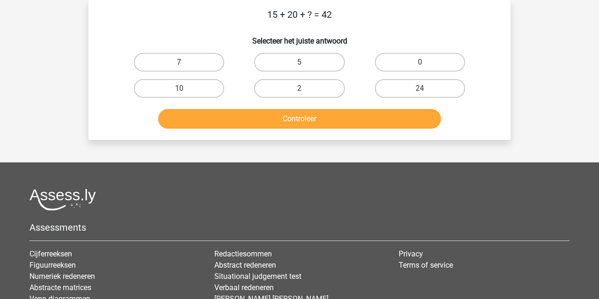
click at [194, 60] on label "7" at bounding box center [179, 62] width 90 height 19
click at [185, 62] on input "7" at bounding box center [182, 65] width 6 height 6
radio input "true"
click at [270, 130] on div "Controleer" at bounding box center [299, 120] width 361 height 23
click at [276, 127] on button "Controleer" at bounding box center [299, 119] width 283 height 20
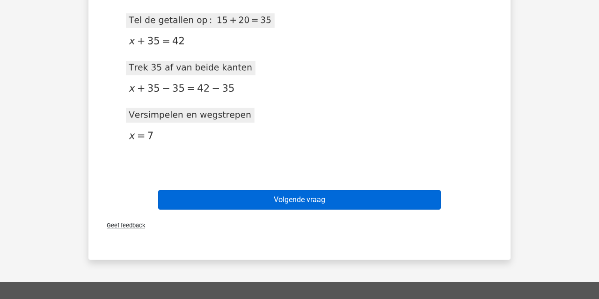
click at [295, 198] on button "Volgende vraag" at bounding box center [299, 200] width 283 height 20
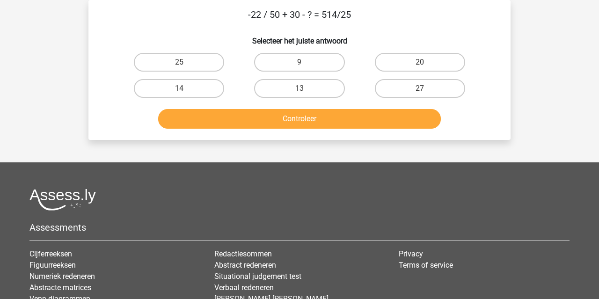
scroll to position [31, 0]
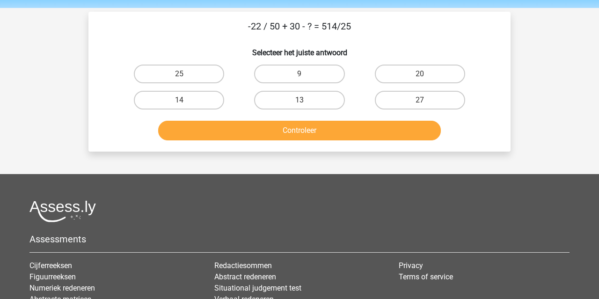
click at [311, 87] on div "9" at bounding box center [299, 74] width 120 height 26
click at [310, 95] on label "13" at bounding box center [299, 100] width 90 height 19
click at [306, 100] on input "13" at bounding box center [303, 103] width 6 height 6
radio input "true"
click at [307, 126] on button "Controleer" at bounding box center [299, 131] width 283 height 20
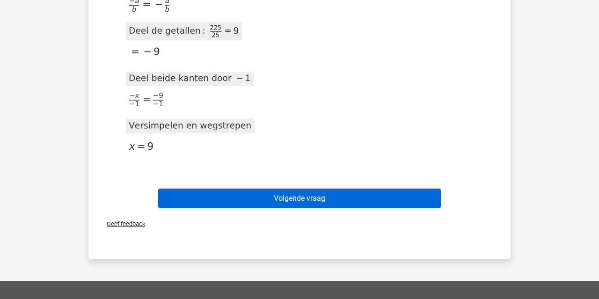
click at [326, 207] on button "Volgende vraag" at bounding box center [299, 199] width 283 height 20
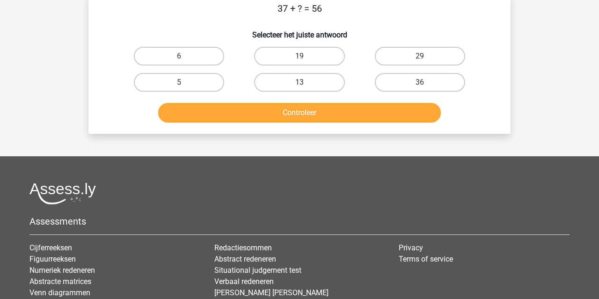
scroll to position [43, 0]
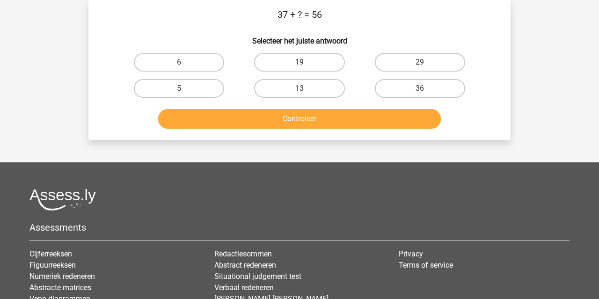
click at [335, 60] on label "19" at bounding box center [299, 62] width 90 height 19
click at [306, 62] on input "19" at bounding box center [303, 65] width 6 height 6
radio input "true"
click at [324, 122] on button "Controleer" at bounding box center [299, 119] width 283 height 20
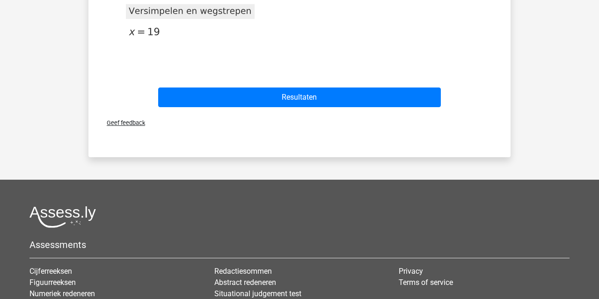
scroll to position [218, 0]
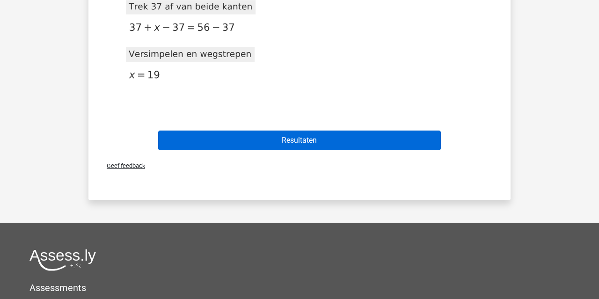
click at [334, 133] on button "Resultaten" at bounding box center [299, 141] width 283 height 20
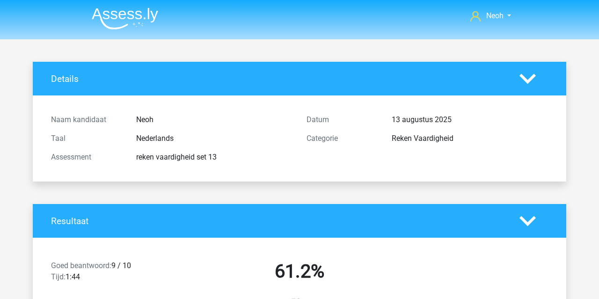
click at [134, 21] on img at bounding box center [125, 18] width 66 height 22
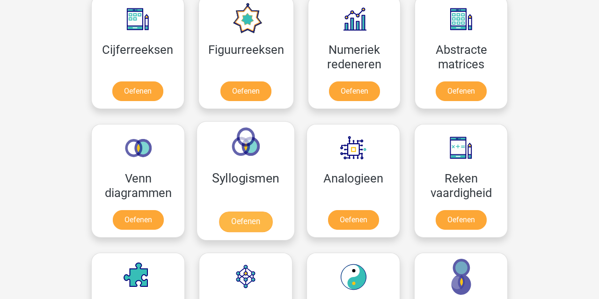
scroll to position [447, 0]
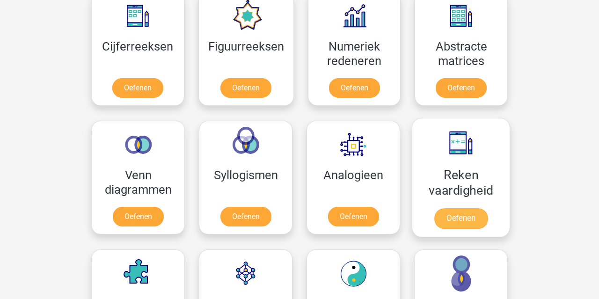
click at [457, 208] on link "Oefenen" at bounding box center [460, 218] width 53 height 21
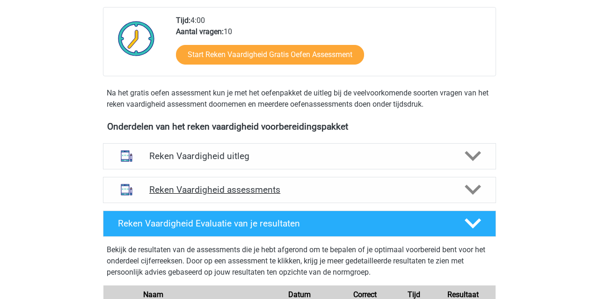
click at [339, 193] on h4 "Reken Vaardigheid assessments" at bounding box center [299, 189] width 301 height 11
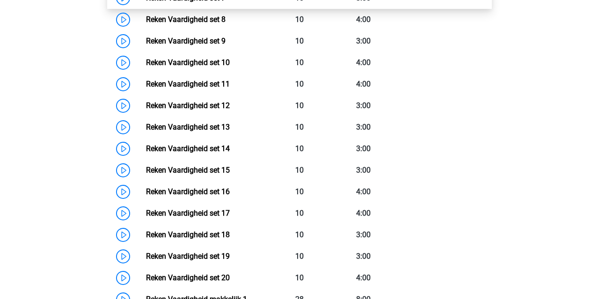
scroll to position [659, 0]
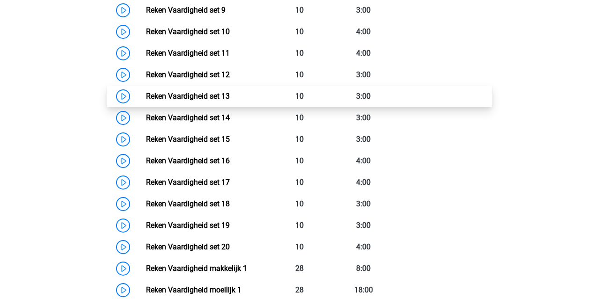
click at [230, 99] on link "Reken Vaardigheid set 13" at bounding box center [188, 96] width 84 height 9
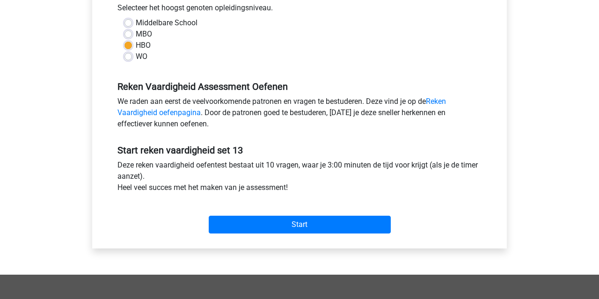
scroll to position [312, 0]
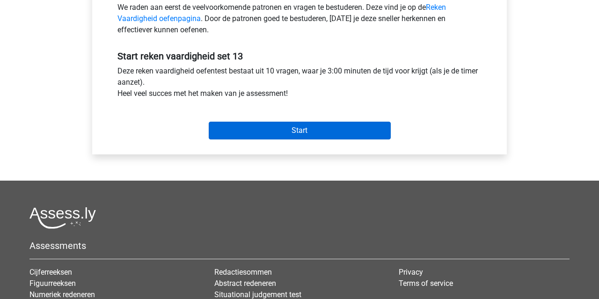
click at [311, 133] on input "Start" at bounding box center [300, 131] width 182 height 18
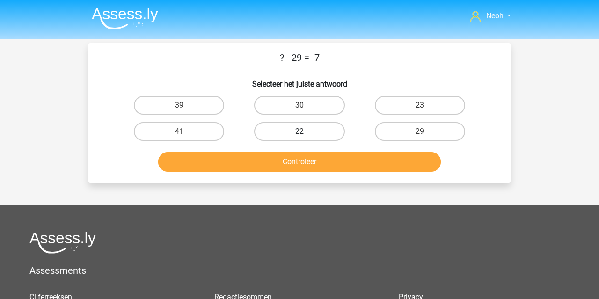
click at [295, 138] on label "22" at bounding box center [299, 131] width 90 height 19
click at [300, 138] on input "22" at bounding box center [303, 135] width 6 height 6
radio input "true"
click at [293, 157] on button "Controleer" at bounding box center [299, 162] width 283 height 20
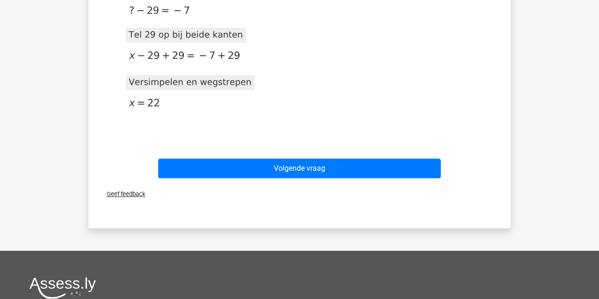
click at [293, 157] on div "Volgende vraag" at bounding box center [299, 166] width 392 height 31
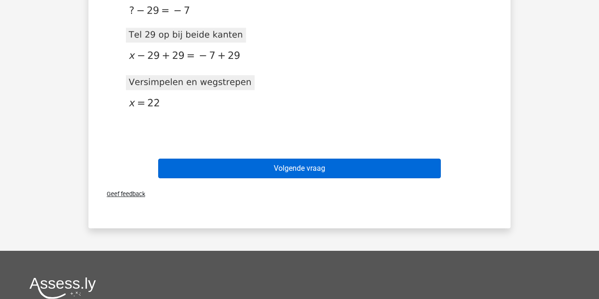
click at [293, 163] on button "Volgende vraag" at bounding box center [299, 169] width 283 height 20
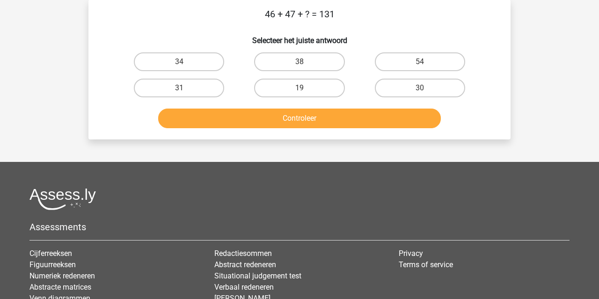
scroll to position [43, 0]
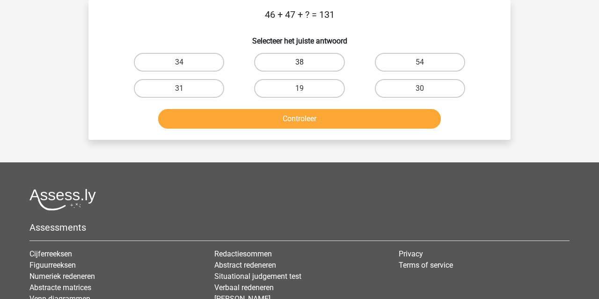
click at [307, 63] on label "38" at bounding box center [299, 62] width 90 height 19
click at [306, 63] on input "38" at bounding box center [303, 65] width 6 height 6
radio input "true"
click at [297, 127] on button "Controleer" at bounding box center [299, 119] width 283 height 20
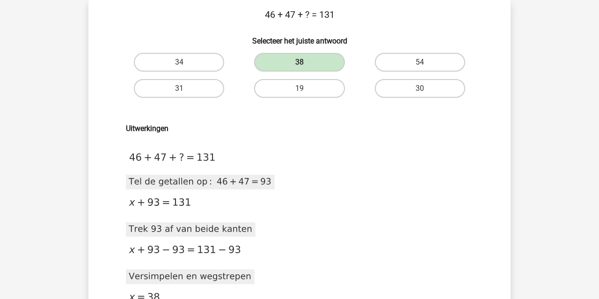
scroll to position [243, 0]
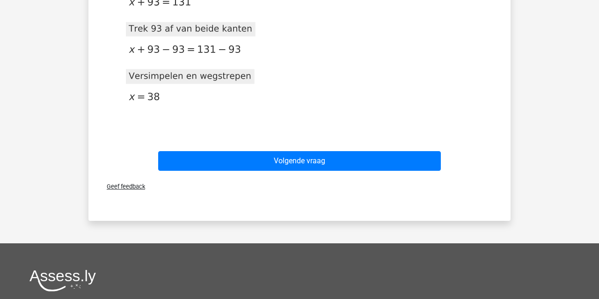
click at [298, 172] on div "Volgende vraag" at bounding box center [299, 162] width 361 height 23
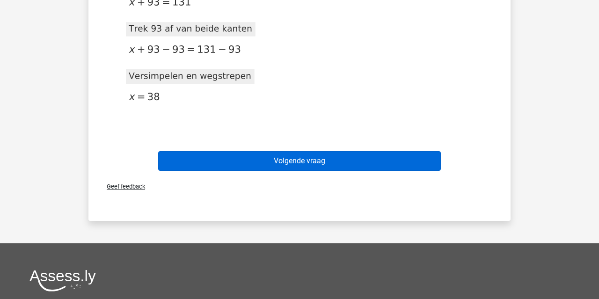
click at [301, 165] on button "Volgende vraag" at bounding box center [299, 161] width 283 height 20
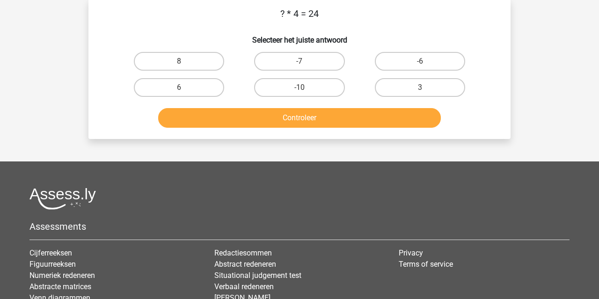
scroll to position [43, 0]
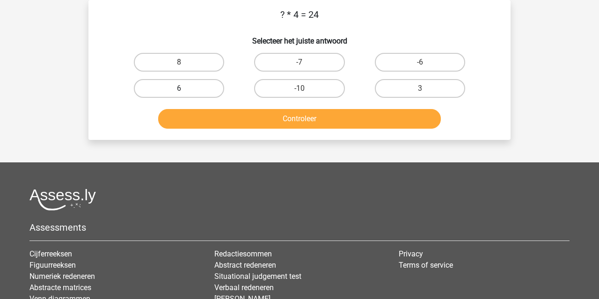
click at [186, 84] on label "6" at bounding box center [179, 88] width 90 height 19
click at [185, 88] on input "6" at bounding box center [182, 91] width 6 height 6
radio input "true"
click at [203, 120] on button "Controleer" at bounding box center [299, 119] width 283 height 20
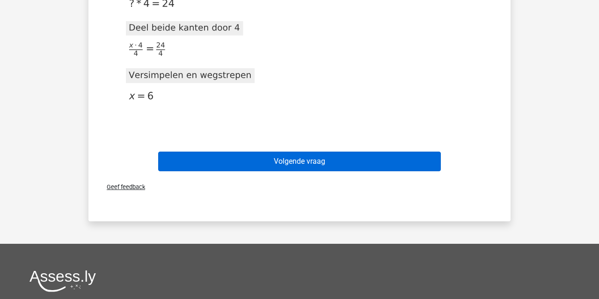
click at [327, 167] on button "Volgende vraag" at bounding box center [299, 162] width 283 height 20
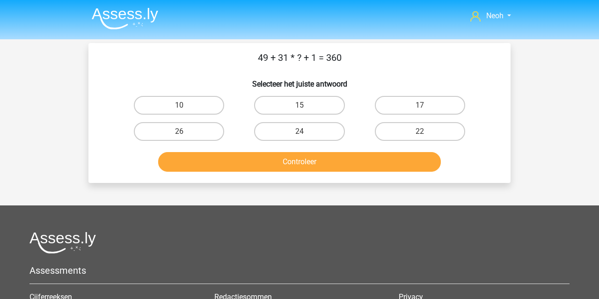
scroll to position [0, 0]
click at [106, 20] on img at bounding box center [125, 18] width 66 height 22
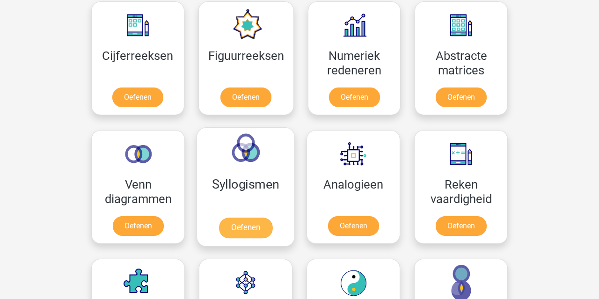
scroll to position [439, 0]
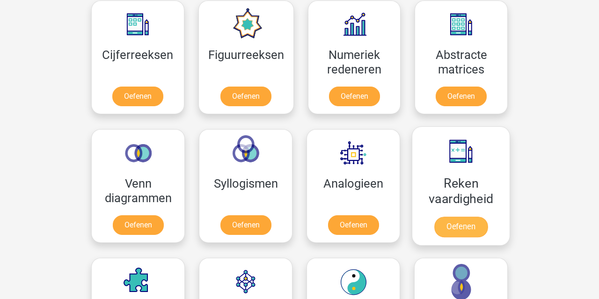
click at [472, 217] on link "Oefenen" at bounding box center [460, 227] width 53 height 21
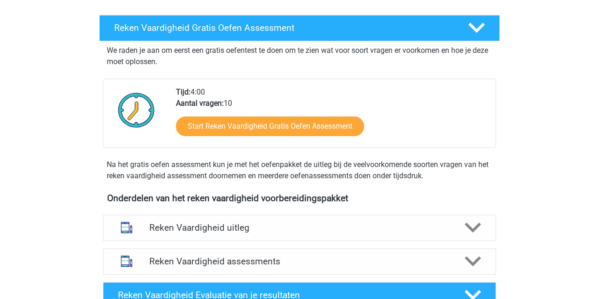
scroll to position [196, 0]
